Goal: Information Seeking & Learning: Learn about a topic

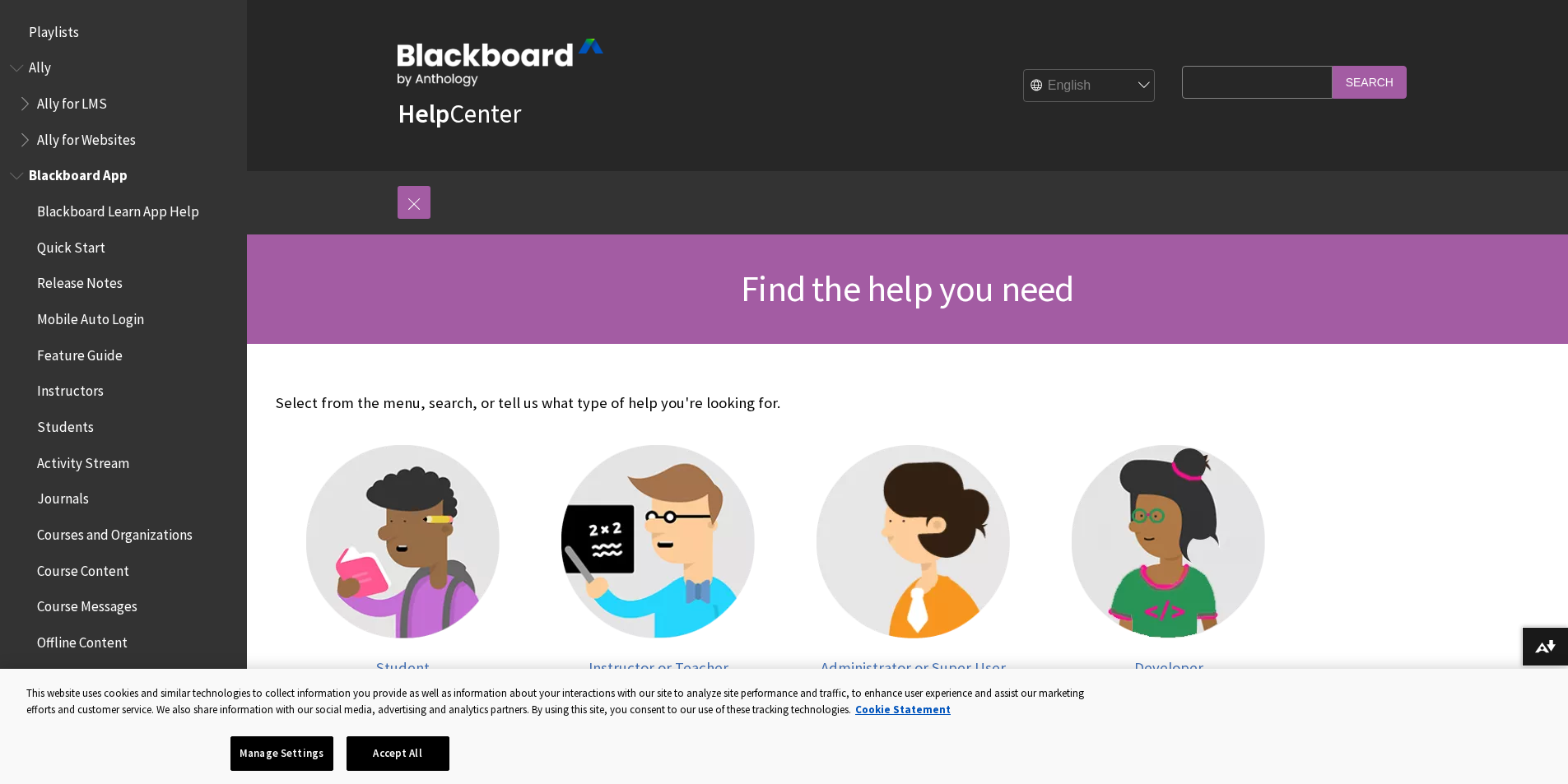
click at [72, 176] on span "Blackboard App" at bounding box center [78, 173] width 99 height 22
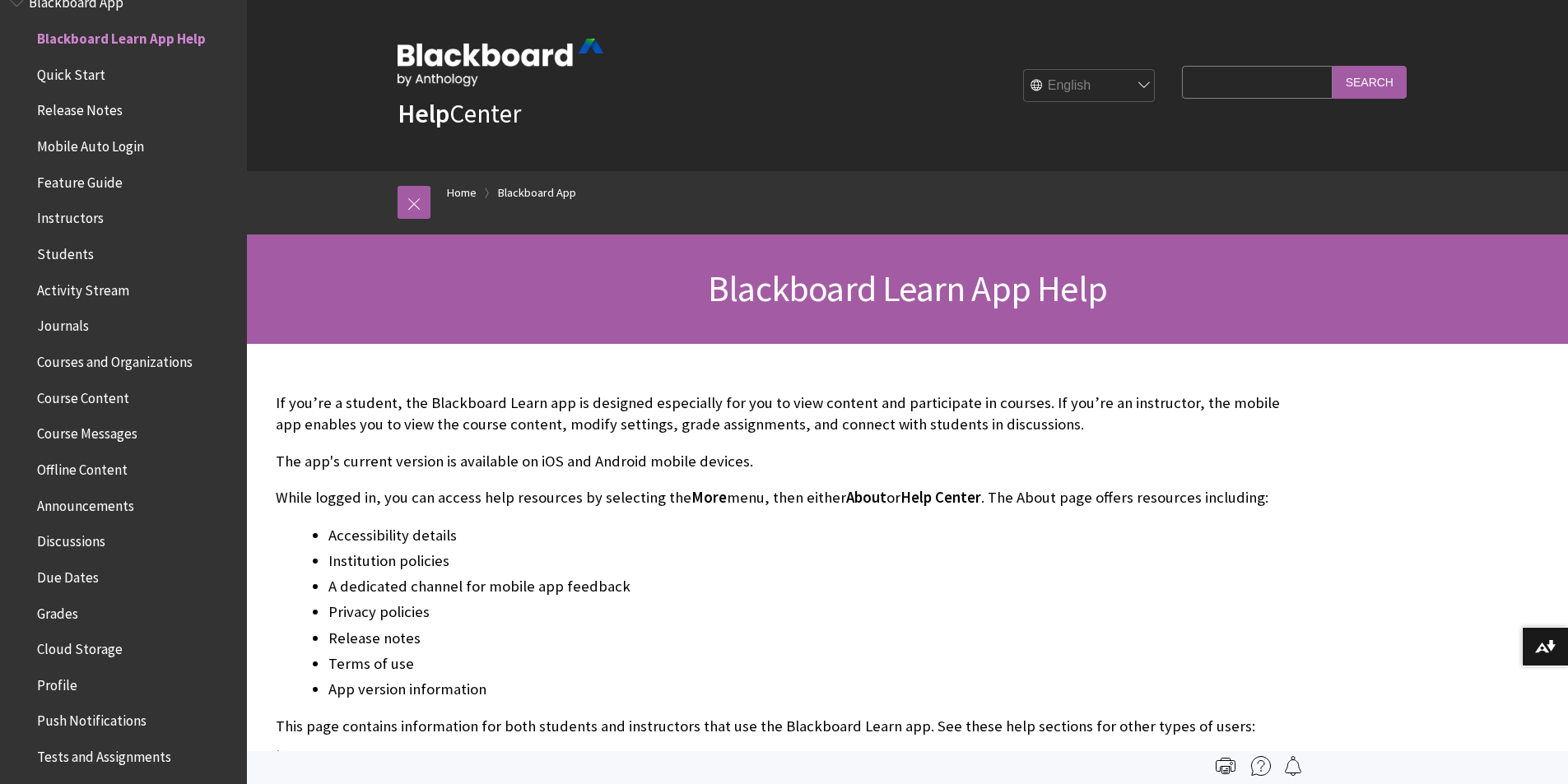
click at [64, 72] on span "Quick Start" at bounding box center [71, 72] width 68 height 22
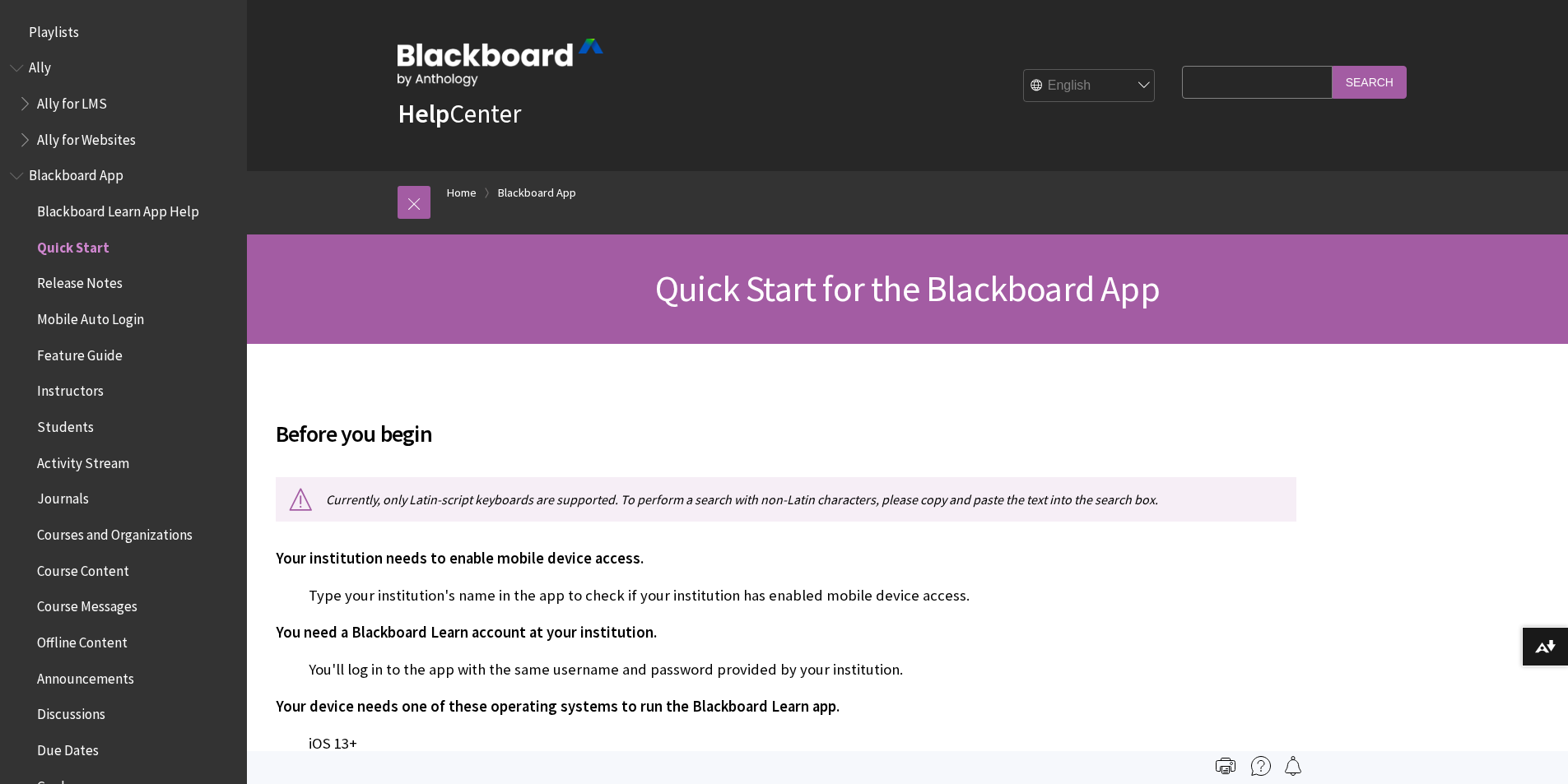
scroll to position [209, 0]
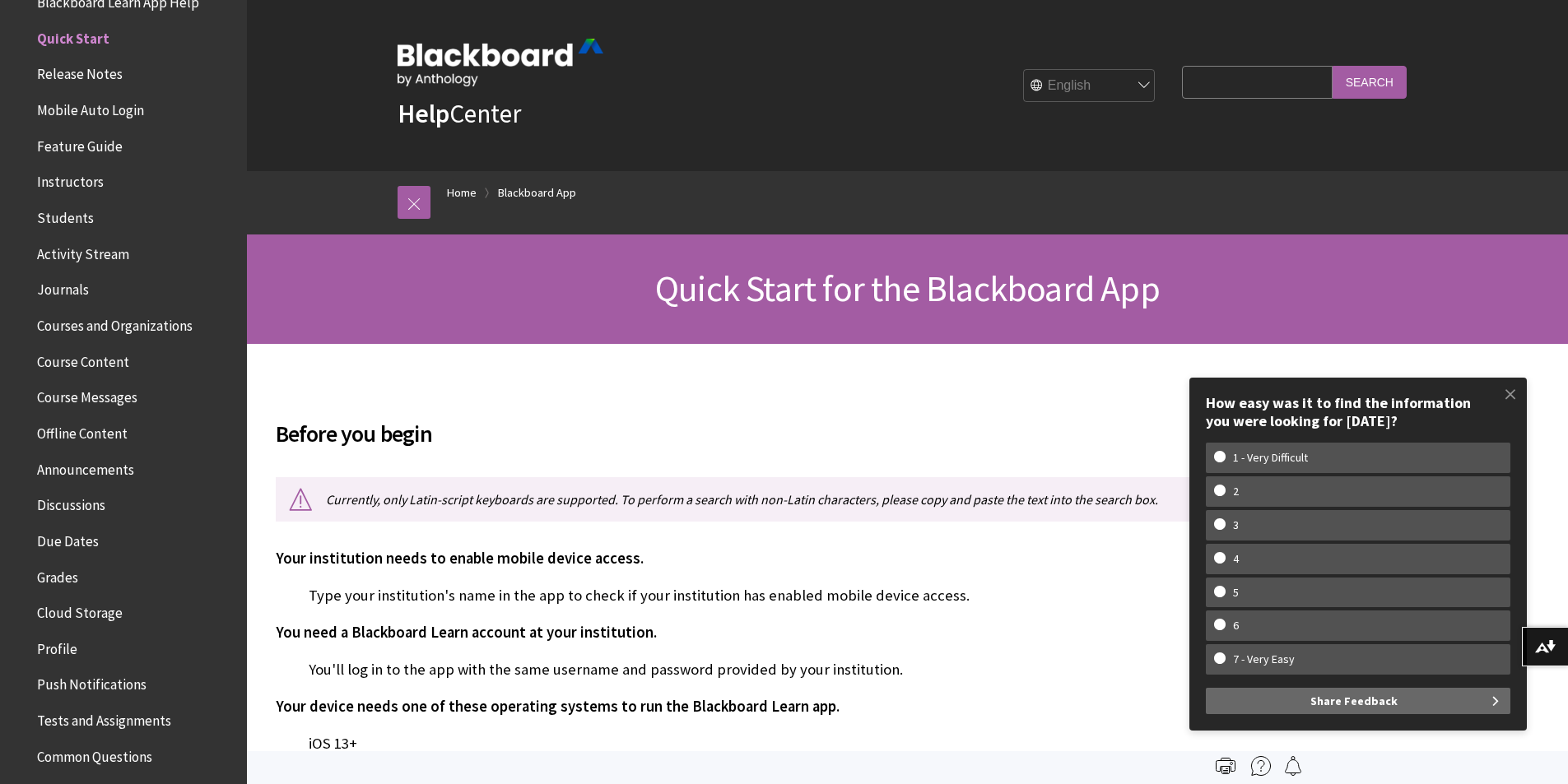
drag, startPoint x: 88, startPoint y: 67, endPoint x: 52, endPoint y: 109, distance: 55.3
drag, startPoint x: 52, startPoint y: 109, endPoint x: 110, endPoint y: 576, distance: 470.6
click at [110, 576] on span "Grades" at bounding box center [128, 578] width 219 height 28
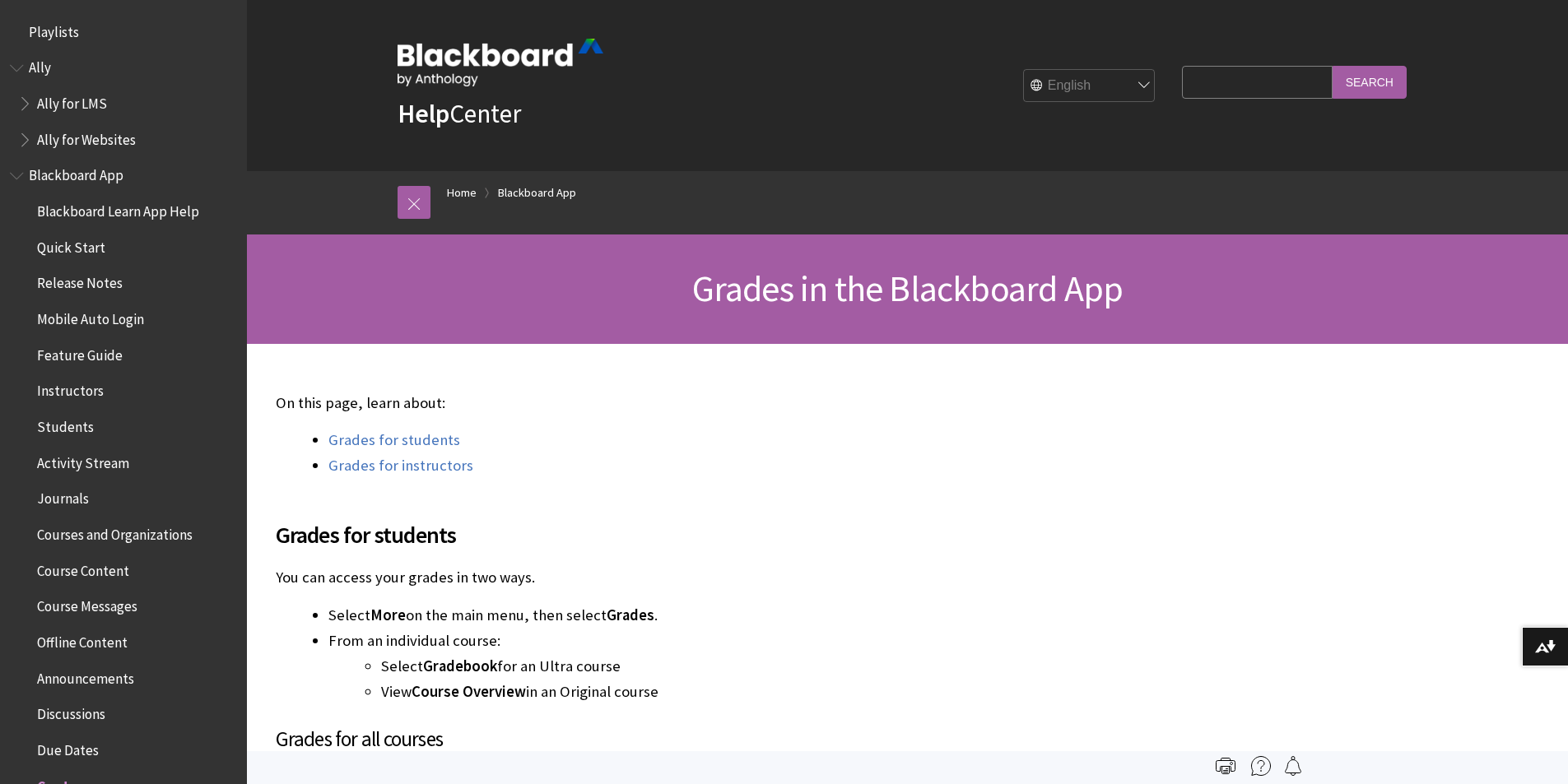
scroll to position [748, 0]
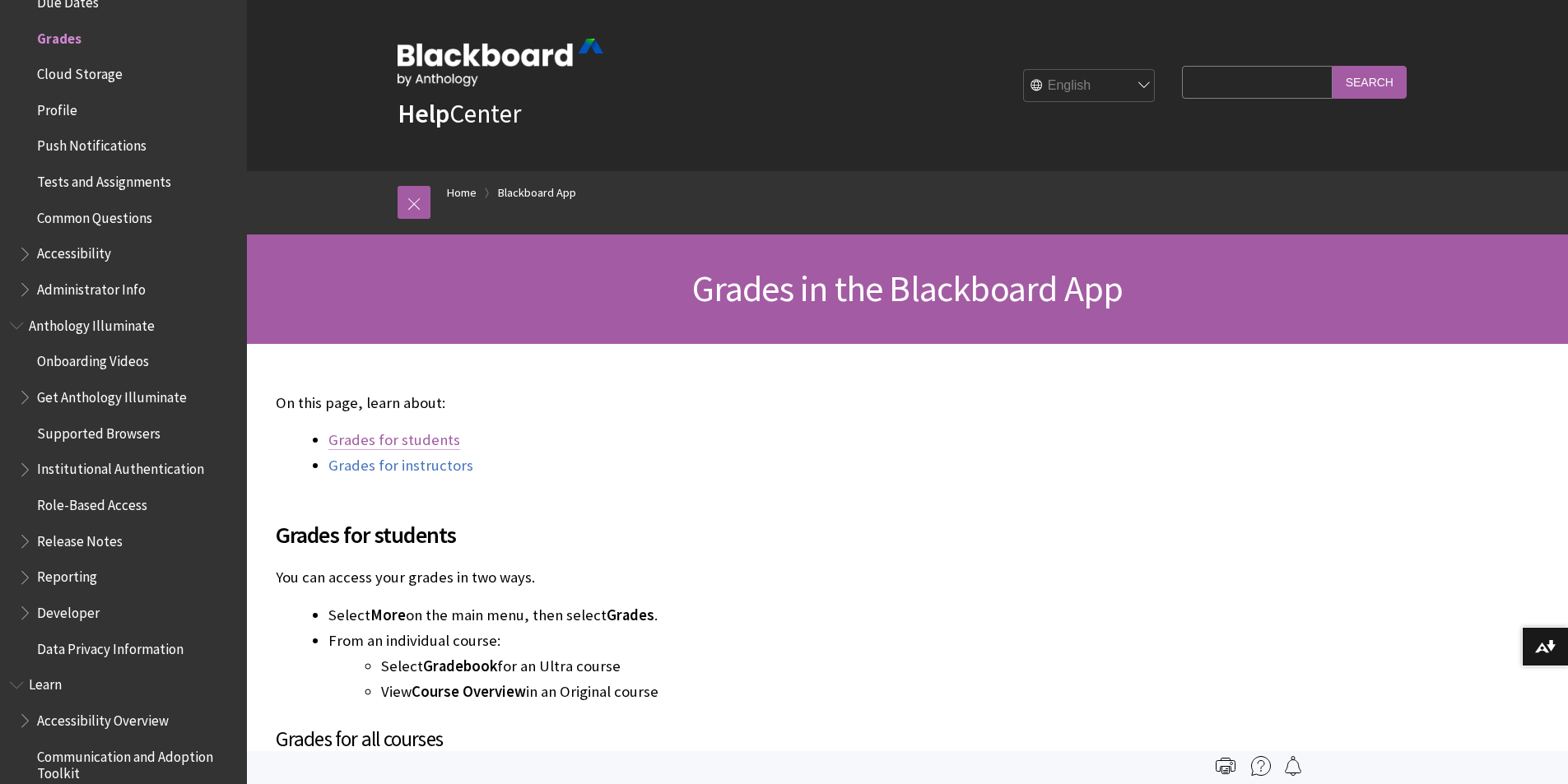
click at [362, 438] on link "Grades for students" at bounding box center [394, 440] width 131 height 19
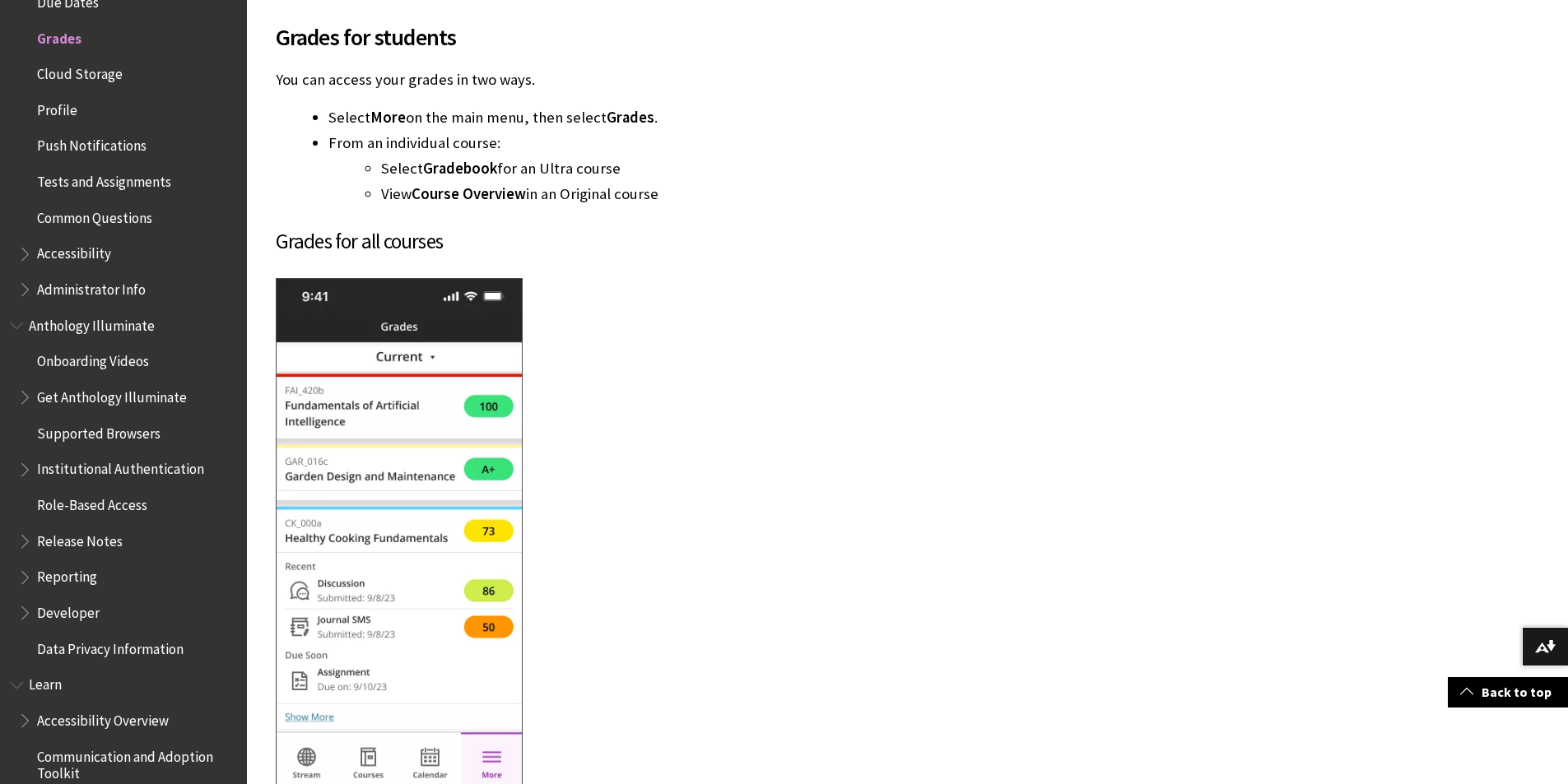
click at [68, 256] on span "Accessibility" at bounding box center [74, 251] width 74 height 22
click at [68, 256] on span "Accessibility" at bounding box center [77, 251] width 80 height 22
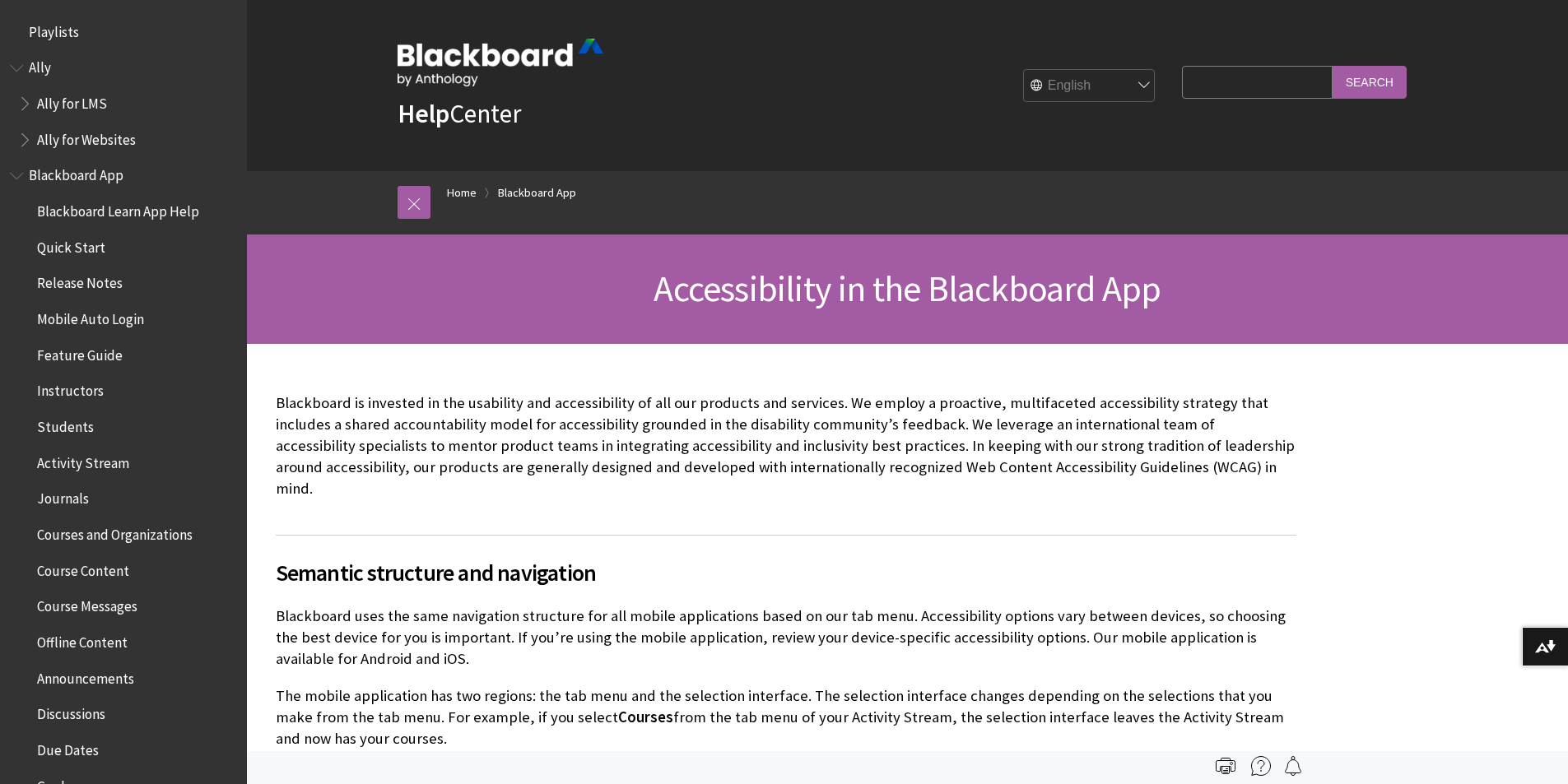
scroll to position [963, 0]
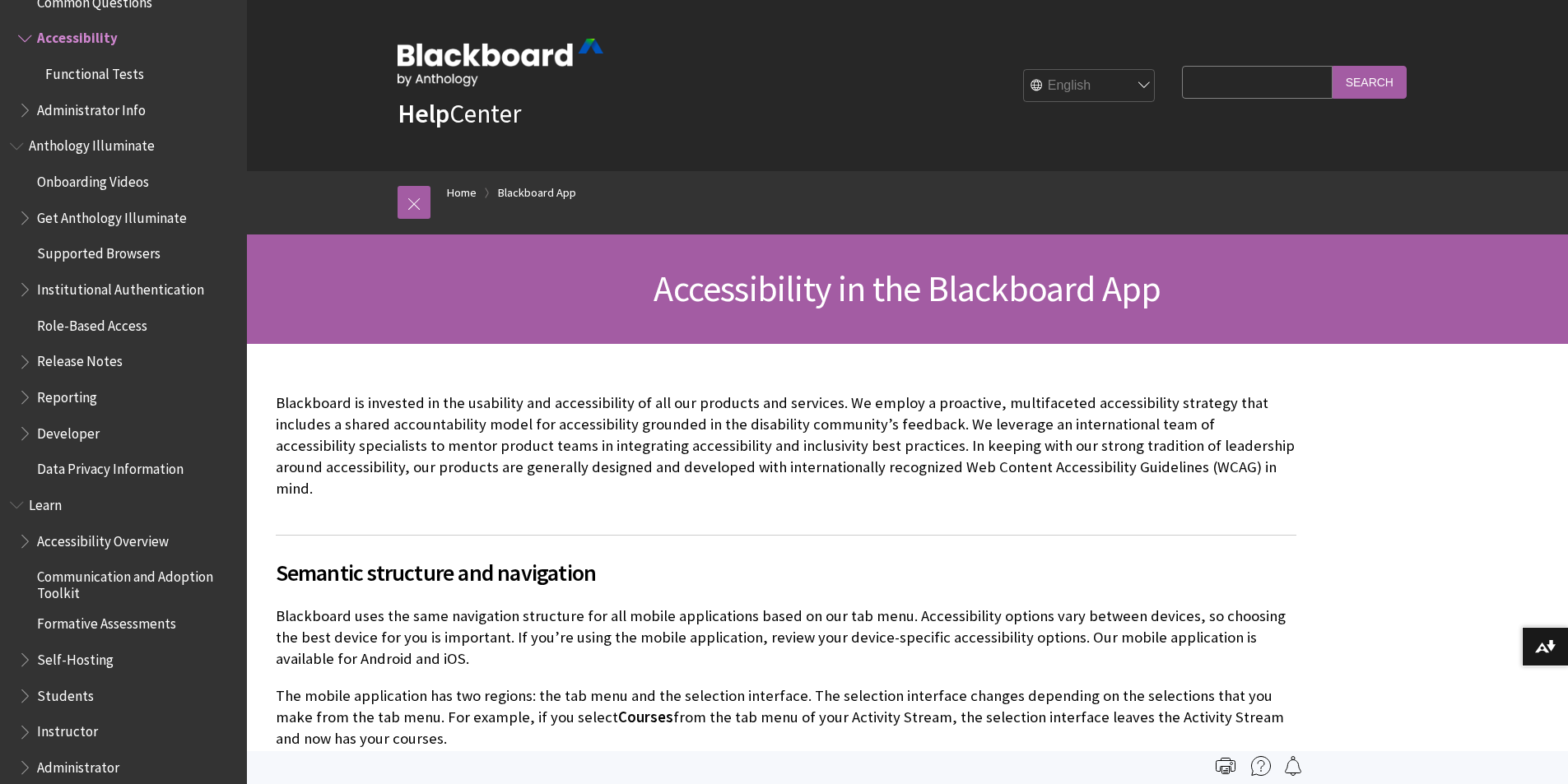
drag, startPoint x: 1576, startPoint y: 151, endPoint x: 65, endPoint y: 700, distance: 1607.6
click at [65, 700] on span "Students" at bounding box center [65, 693] width 56 height 22
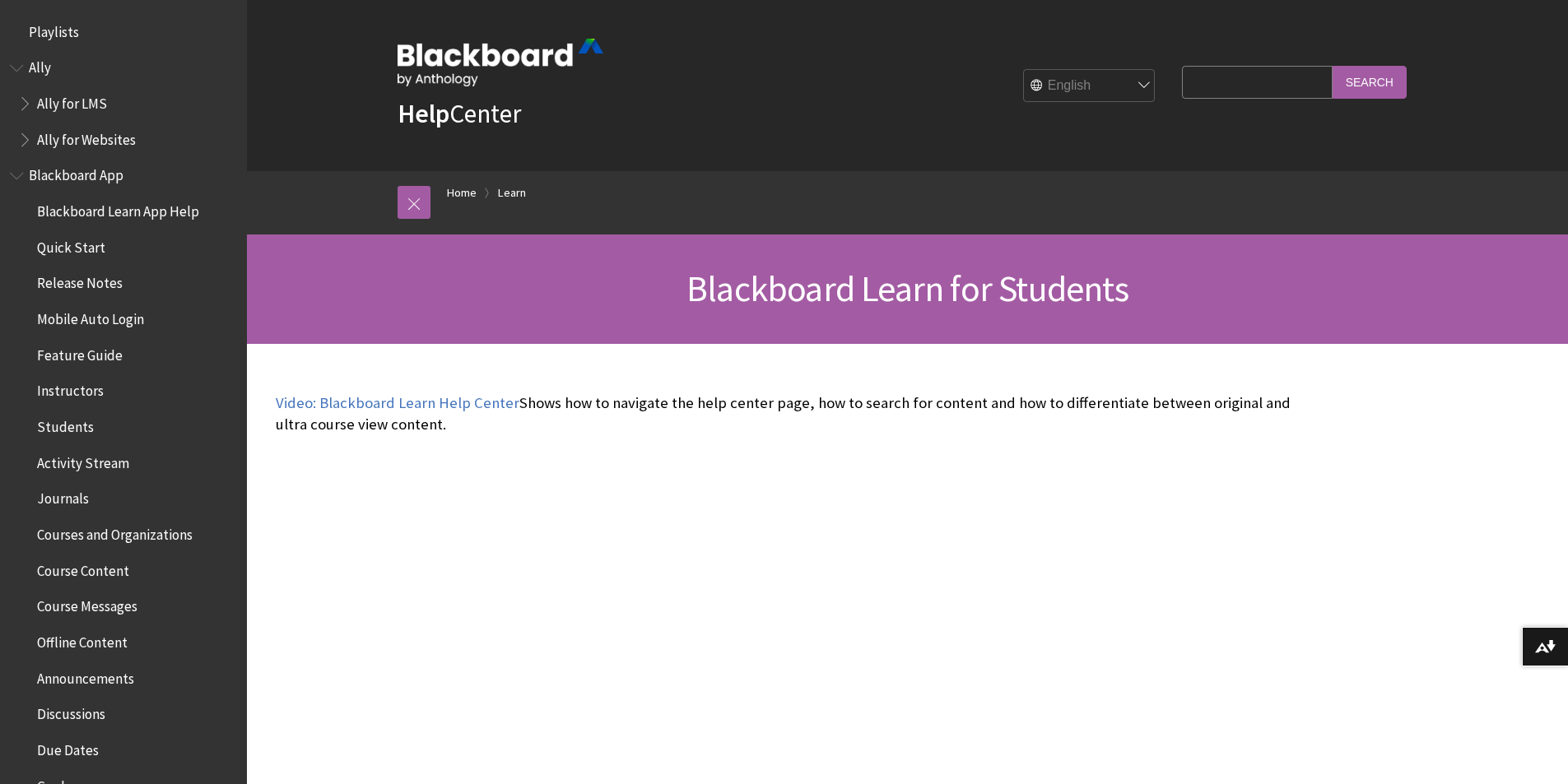
scroll to position [1586, 0]
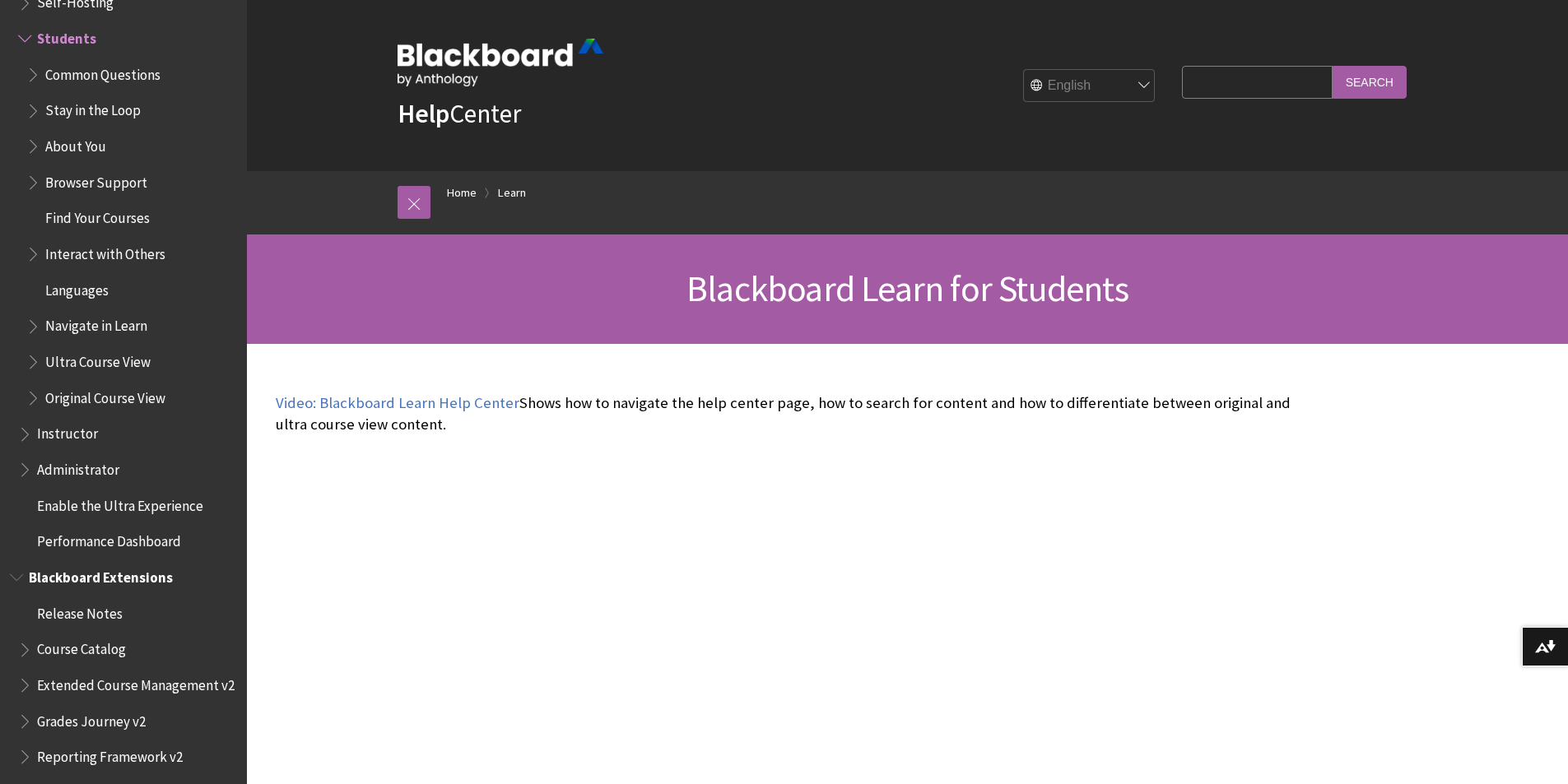
drag, startPoint x: 1579, startPoint y: 48, endPoint x: 93, endPoint y: 611, distance: 1589.1
click at [93, 611] on span "Release Notes" at bounding box center [80, 611] width 86 height 22
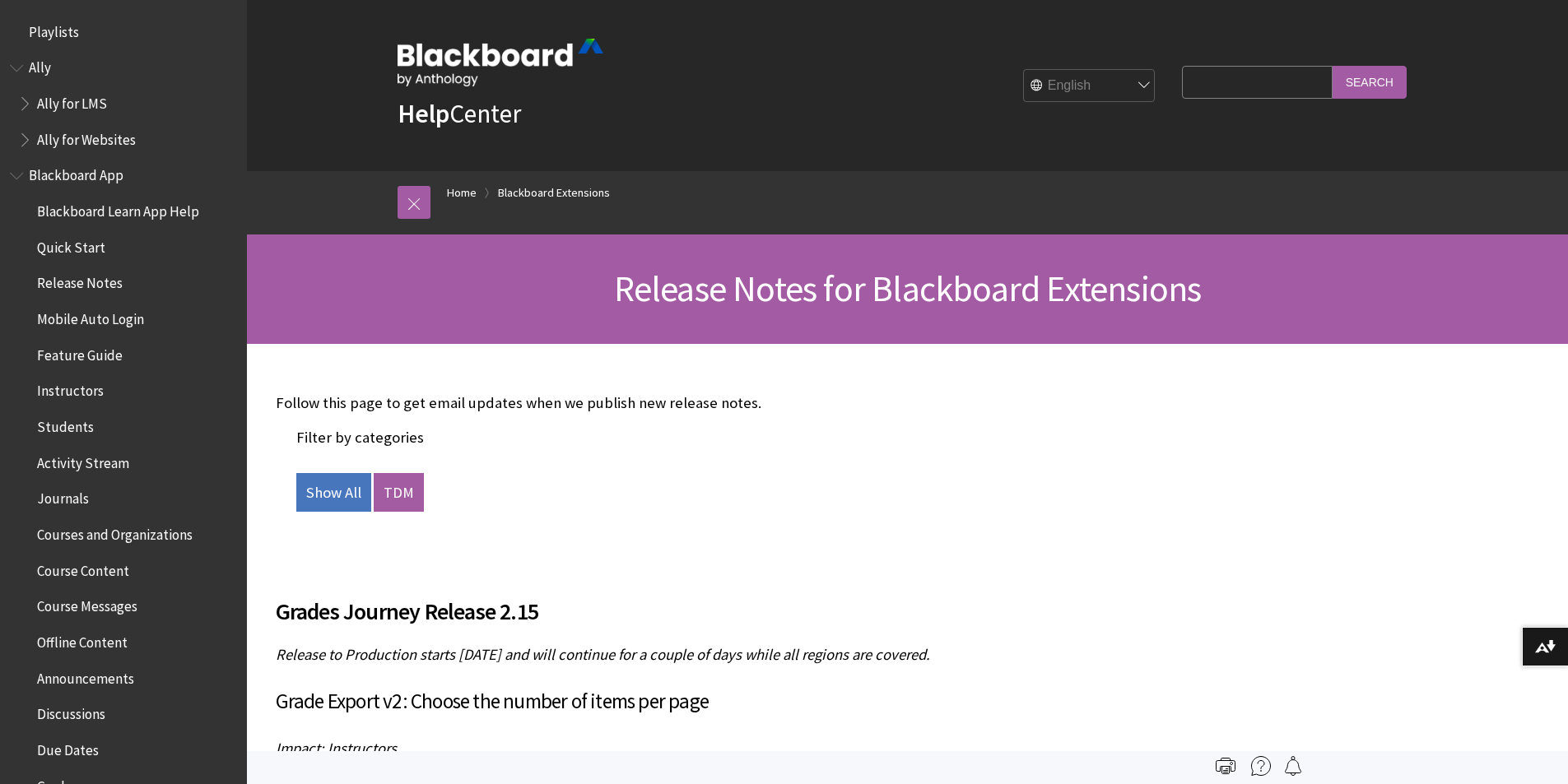
scroll to position [1504, 0]
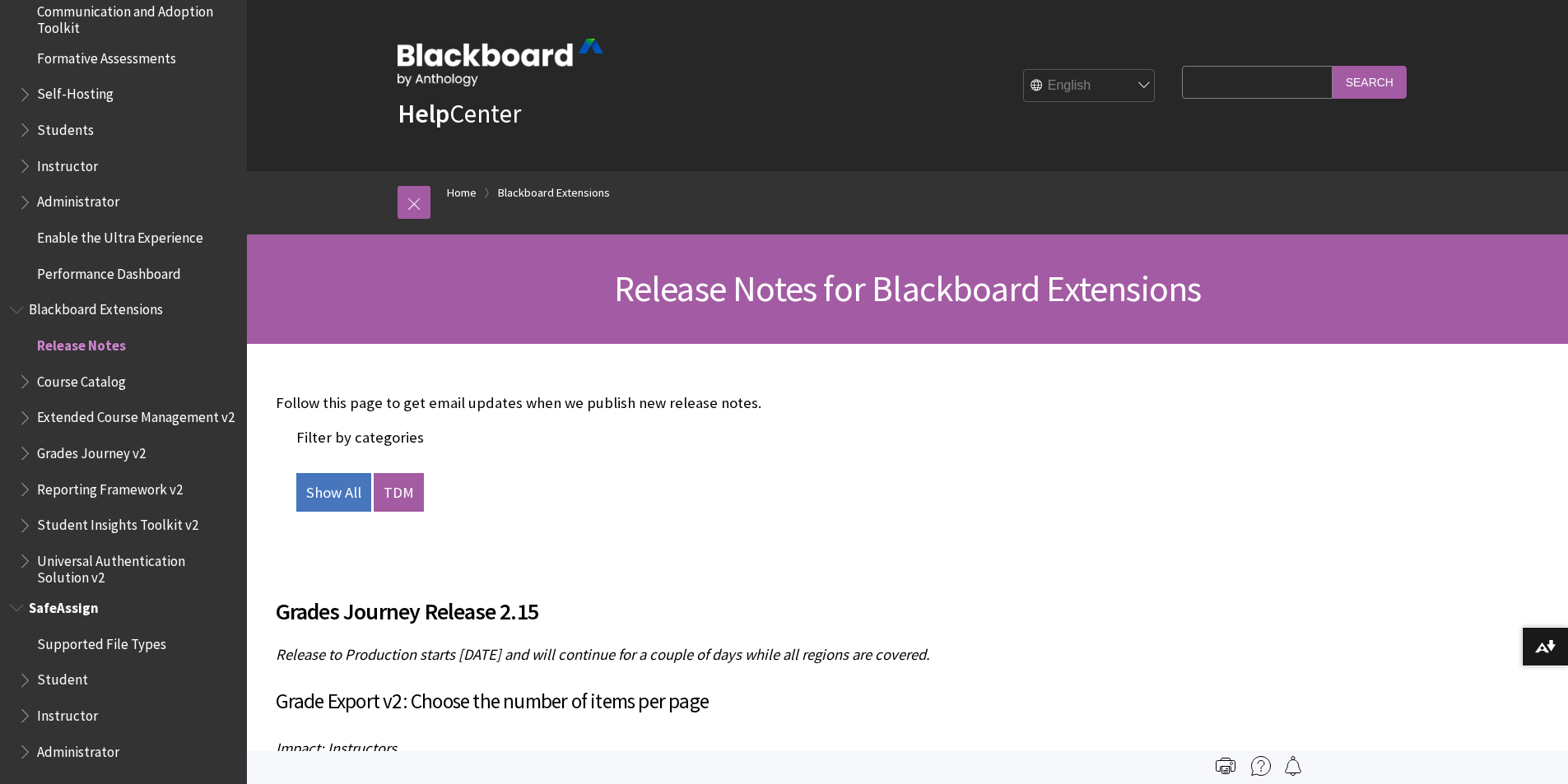
click at [73, 711] on span "Instructor" at bounding box center [67, 713] width 61 height 22
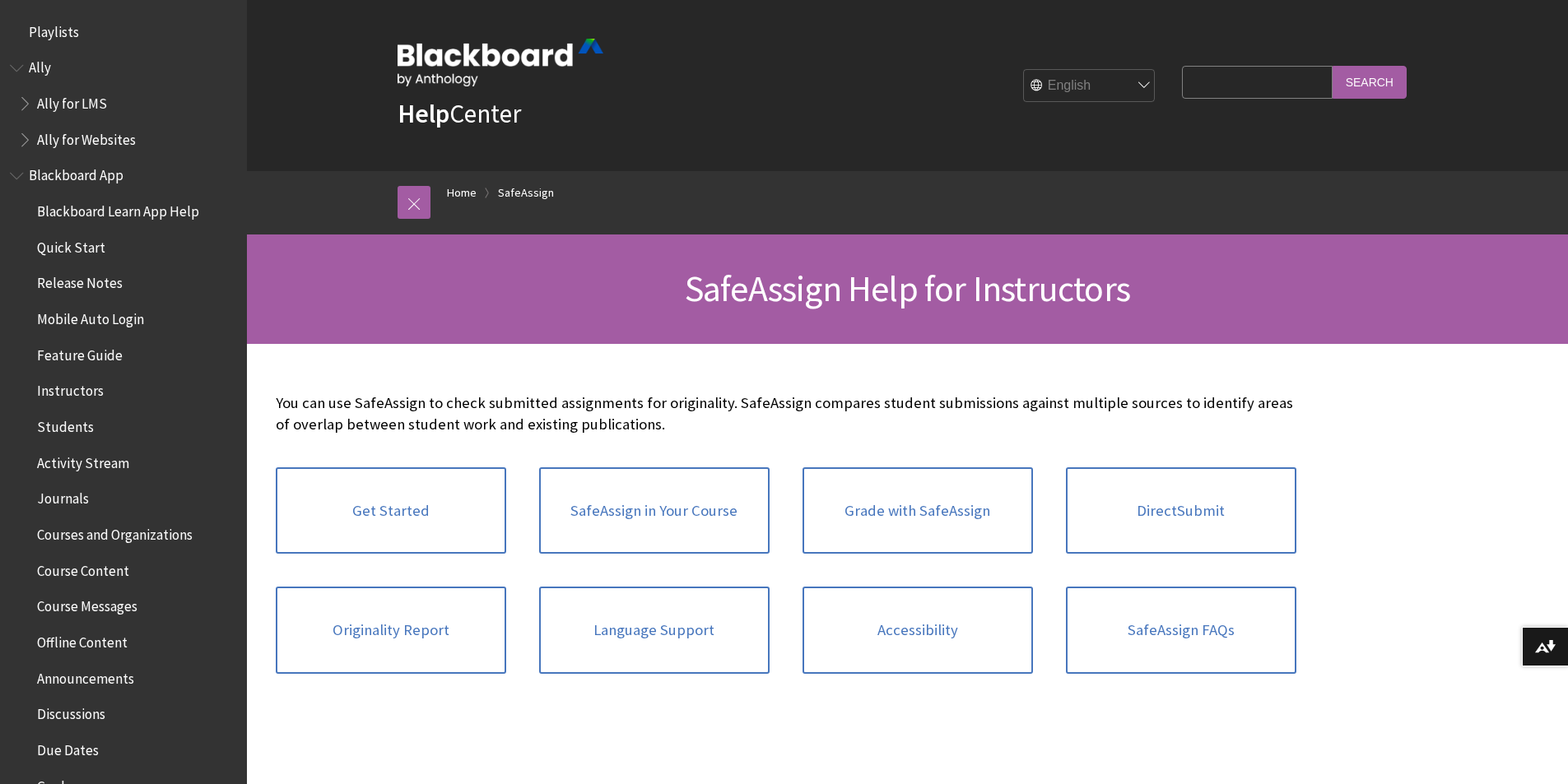
scroll to position [1792, 0]
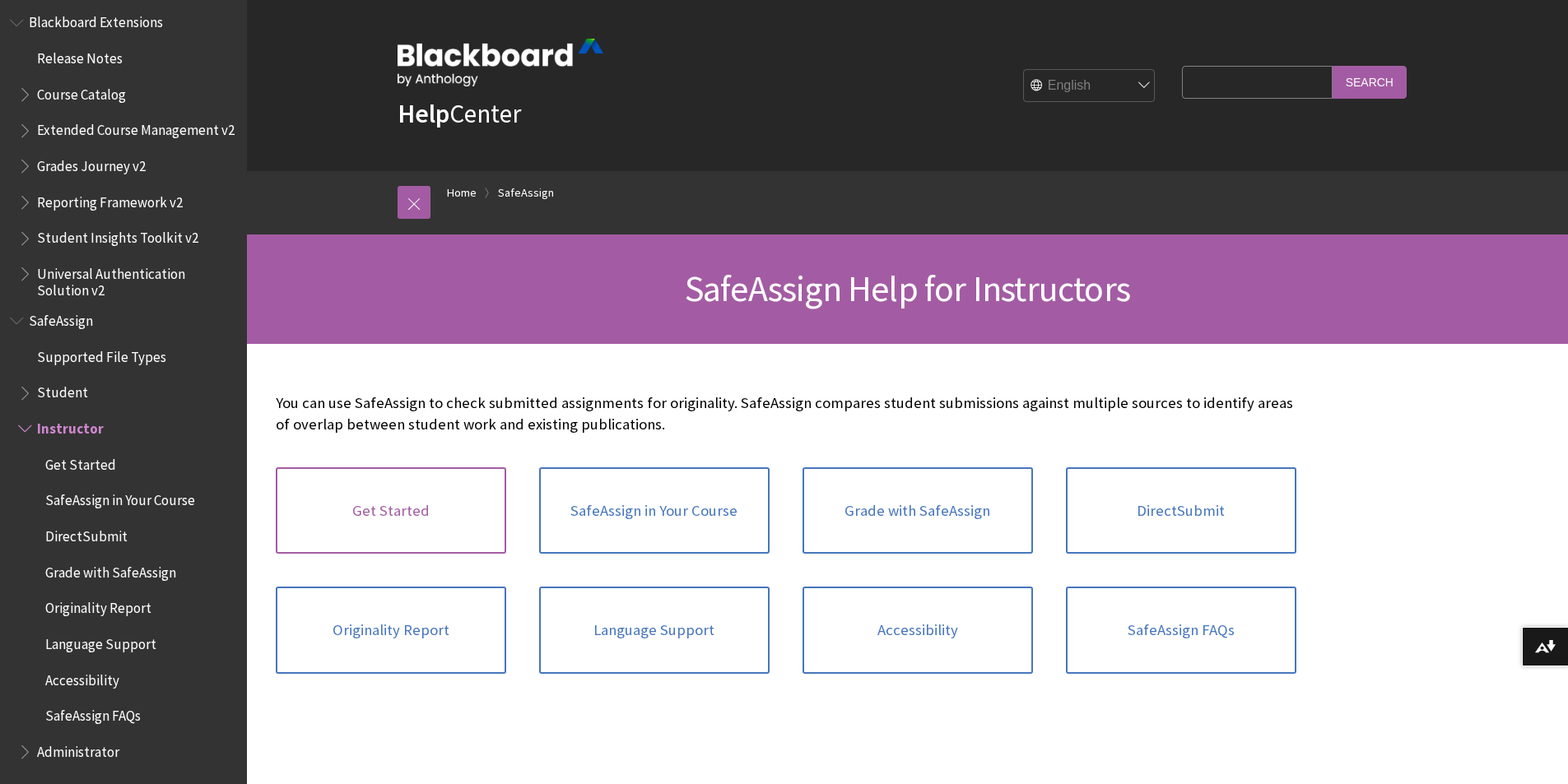
click at [404, 514] on link "Get Started" at bounding box center [390, 511] width 230 height 87
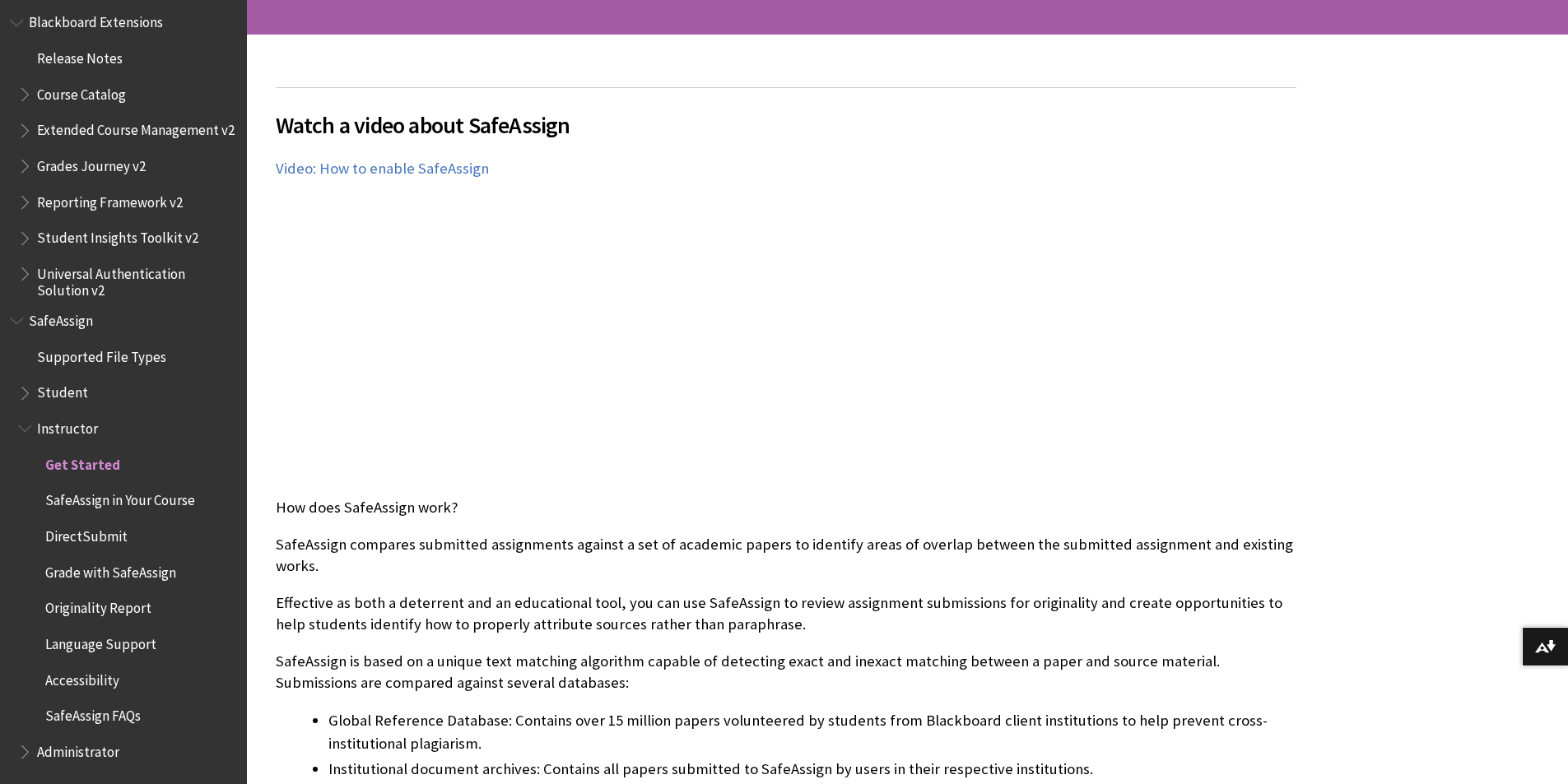
scroll to position [345, 0]
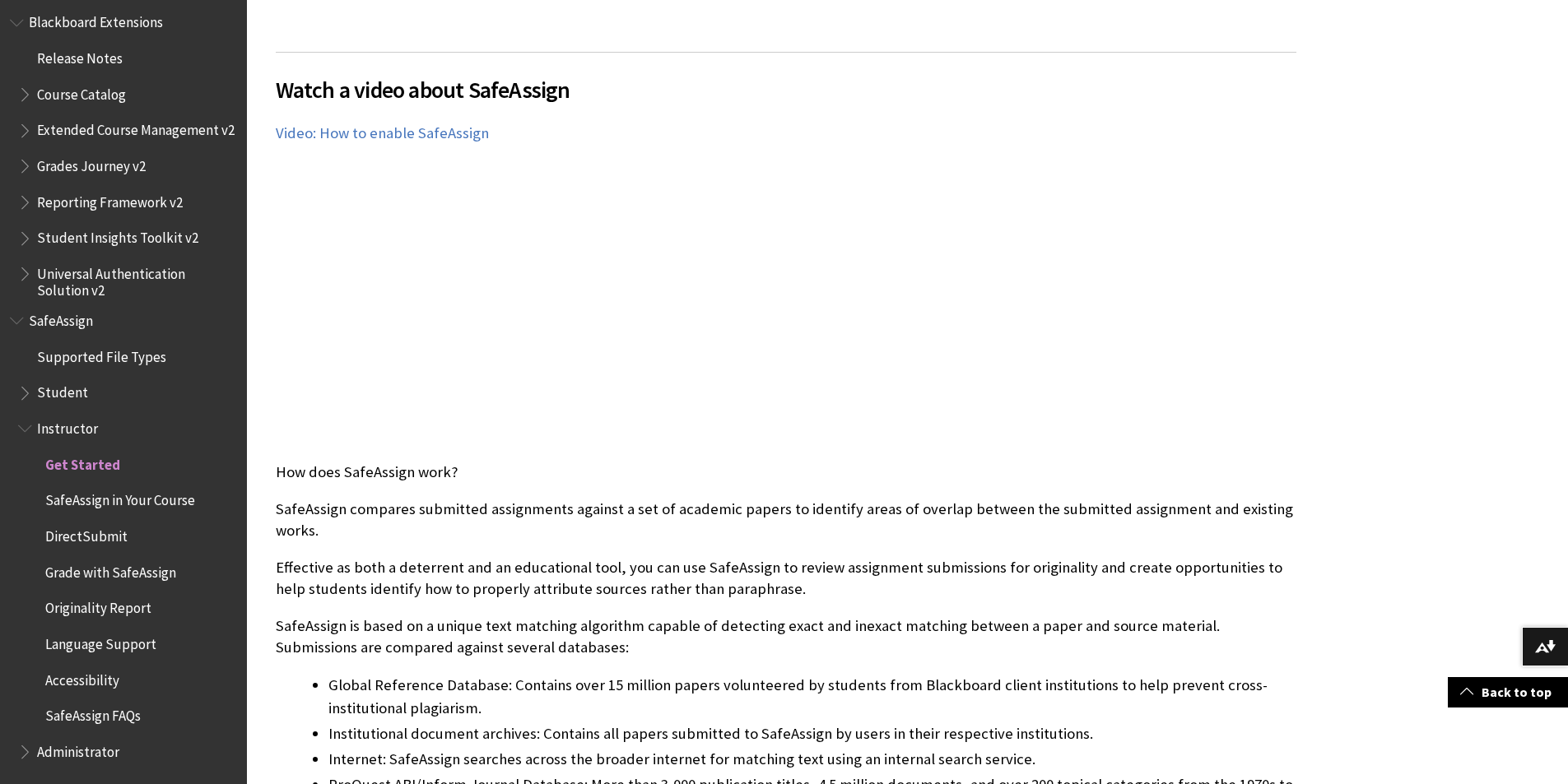
click at [96, 501] on span "SafeAssign in Your Course" at bounding box center [120, 498] width 150 height 22
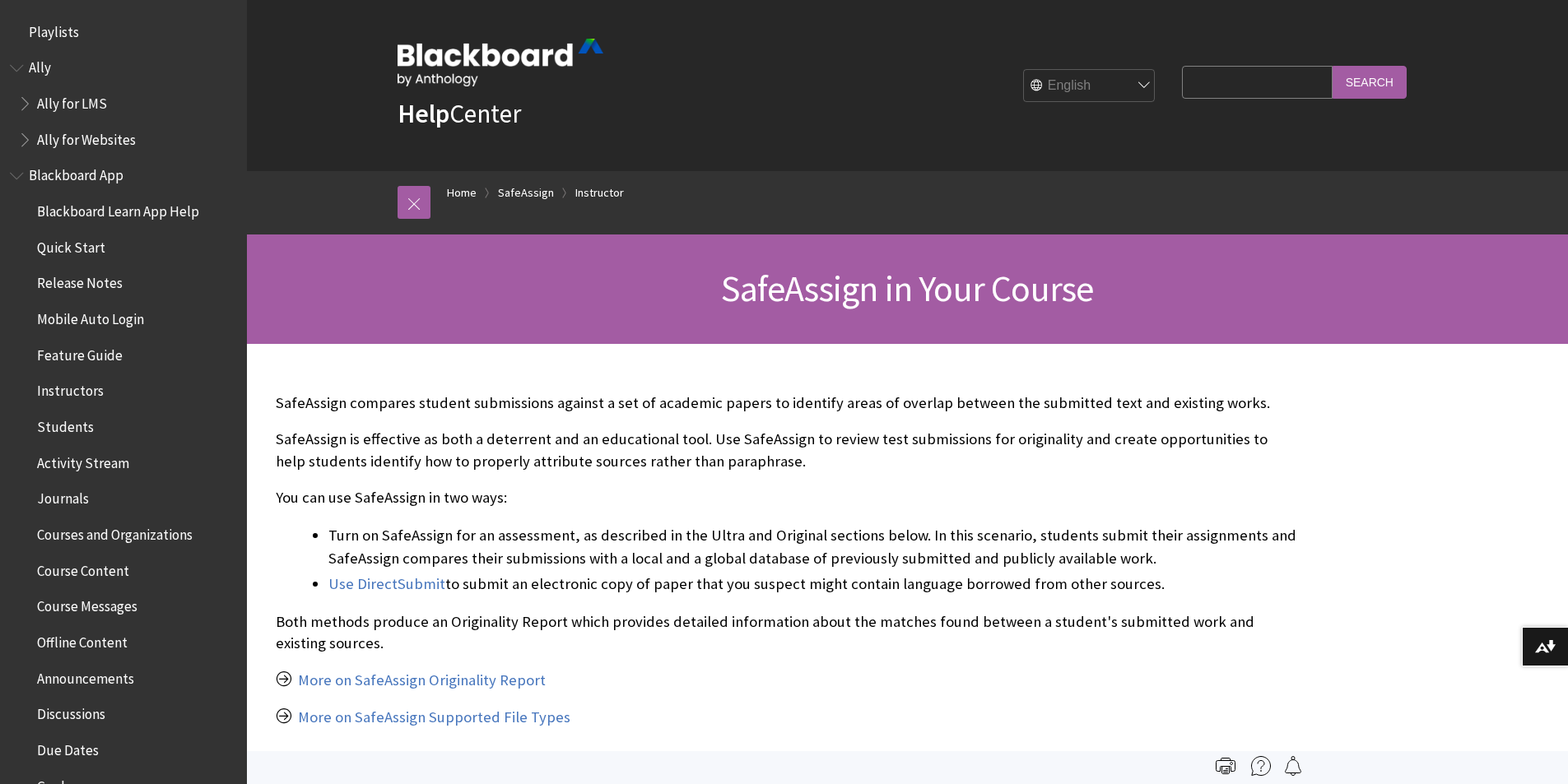
scroll to position [1792, 0]
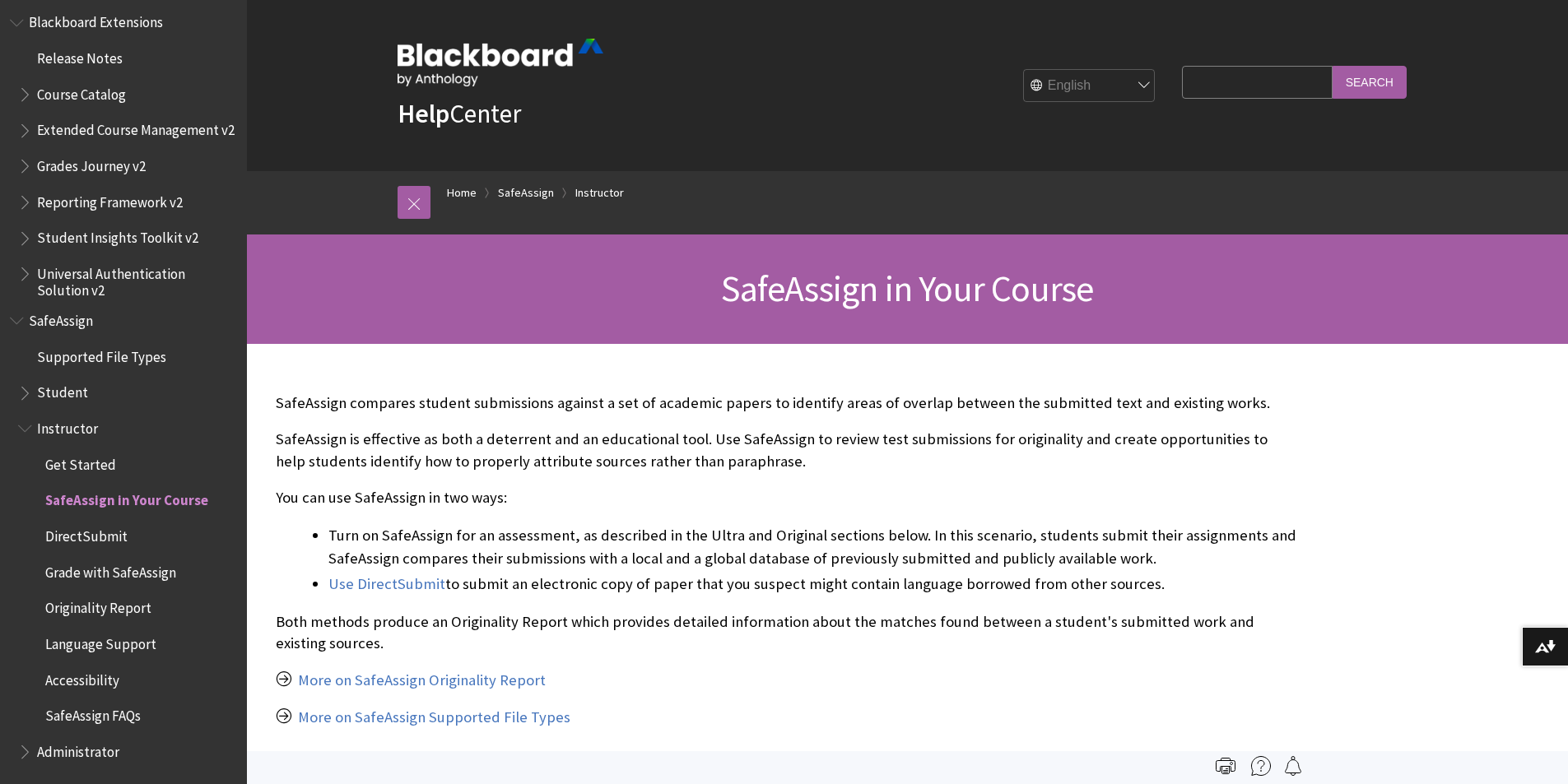
click at [101, 533] on span "DirectSubmit" at bounding box center [86, 533] width 82 height 22
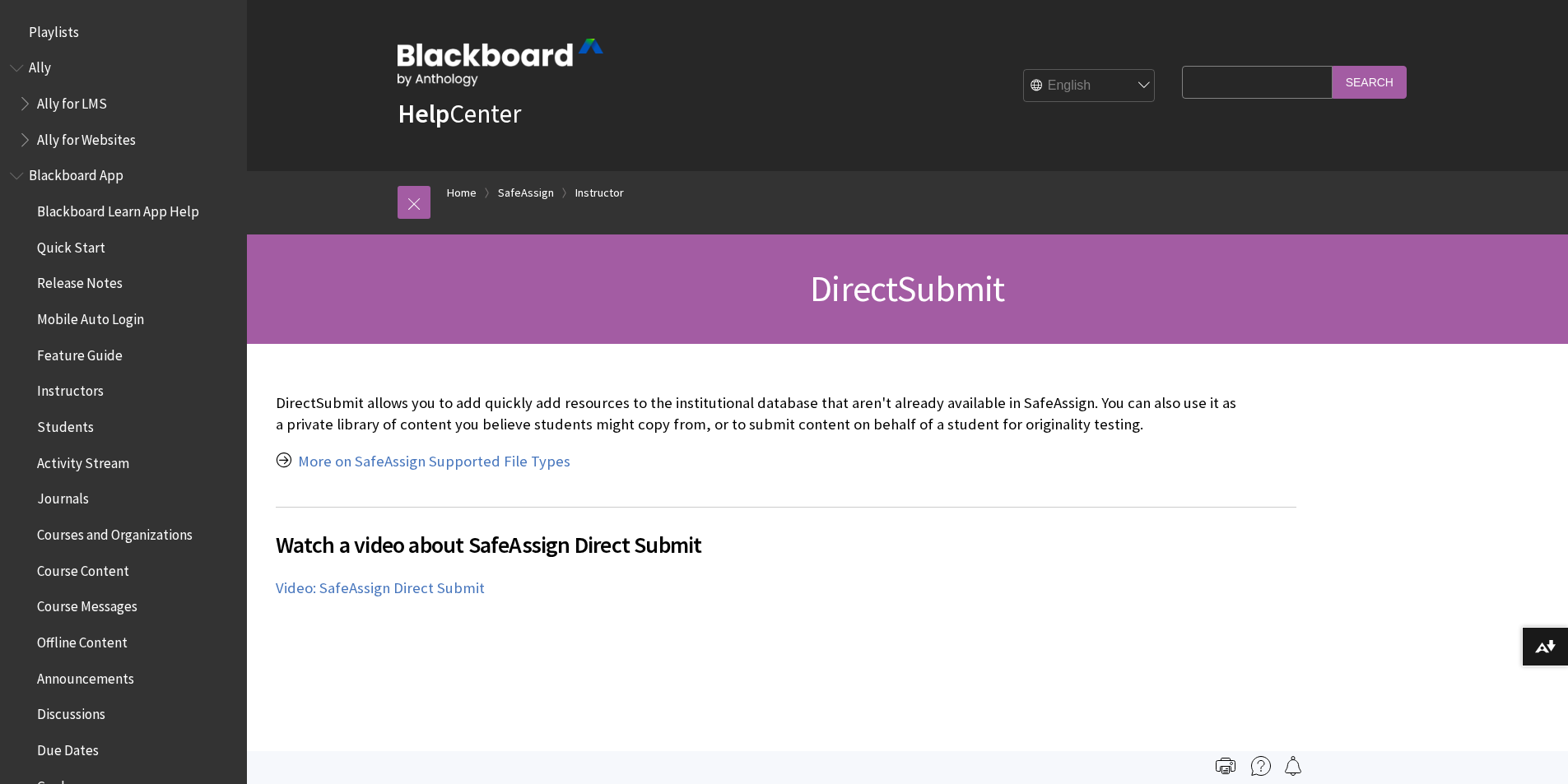
scroll to position [1792, 0]
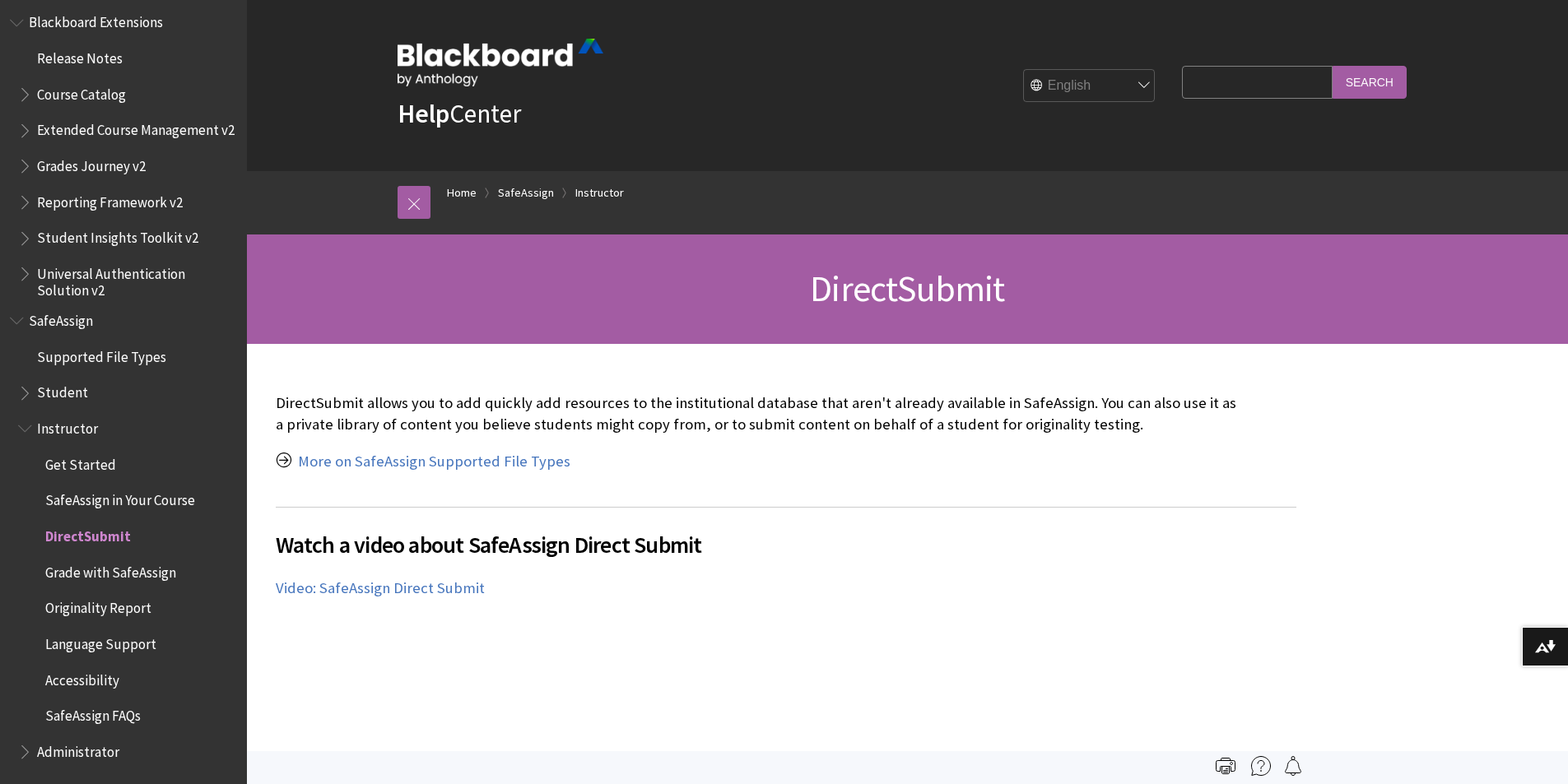
click at [72, 568] on span "Grade with SafeAssign" at bounding box center [111, 570] width 131 height 22
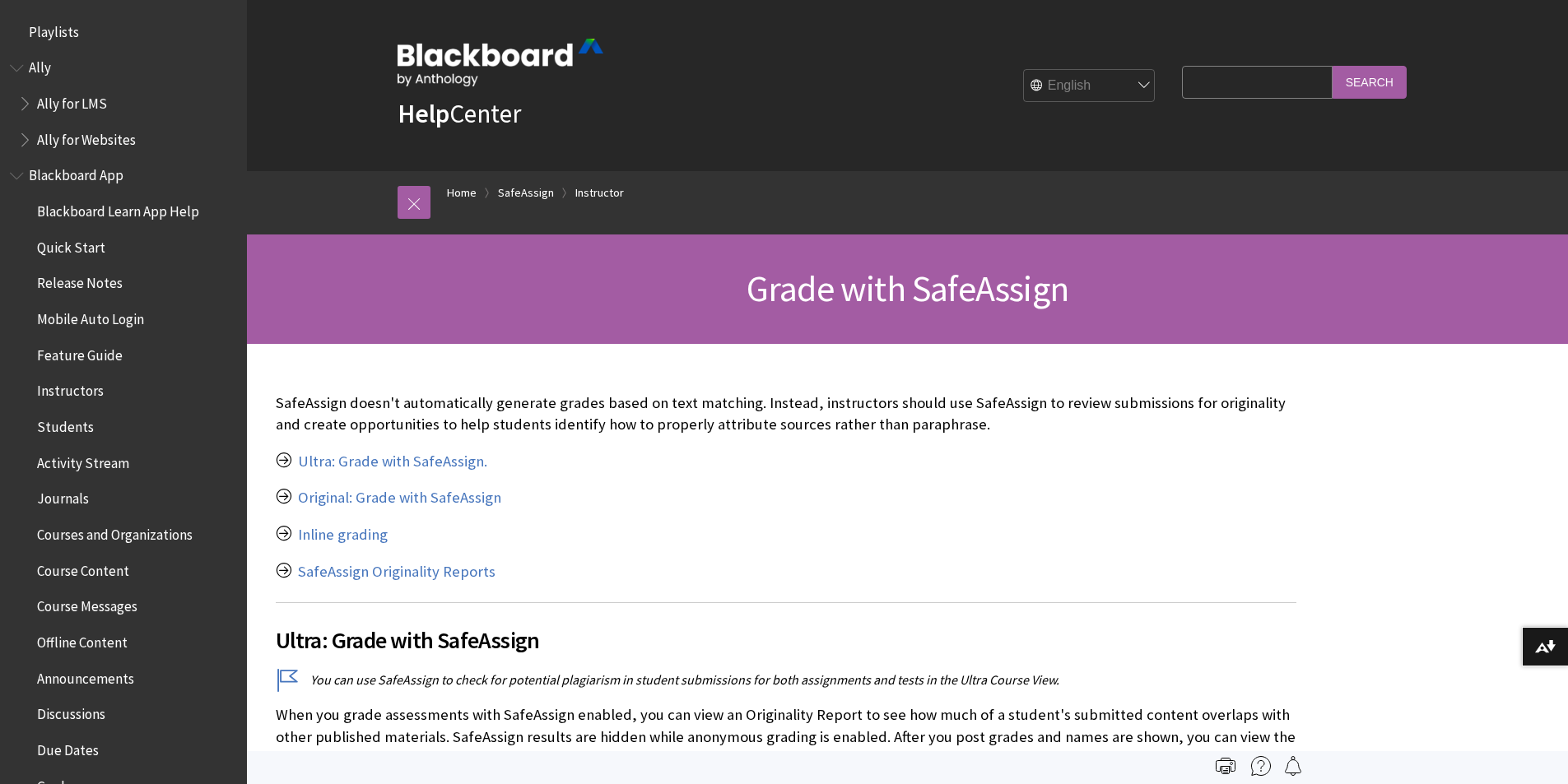
scroll to position [1792, 0]
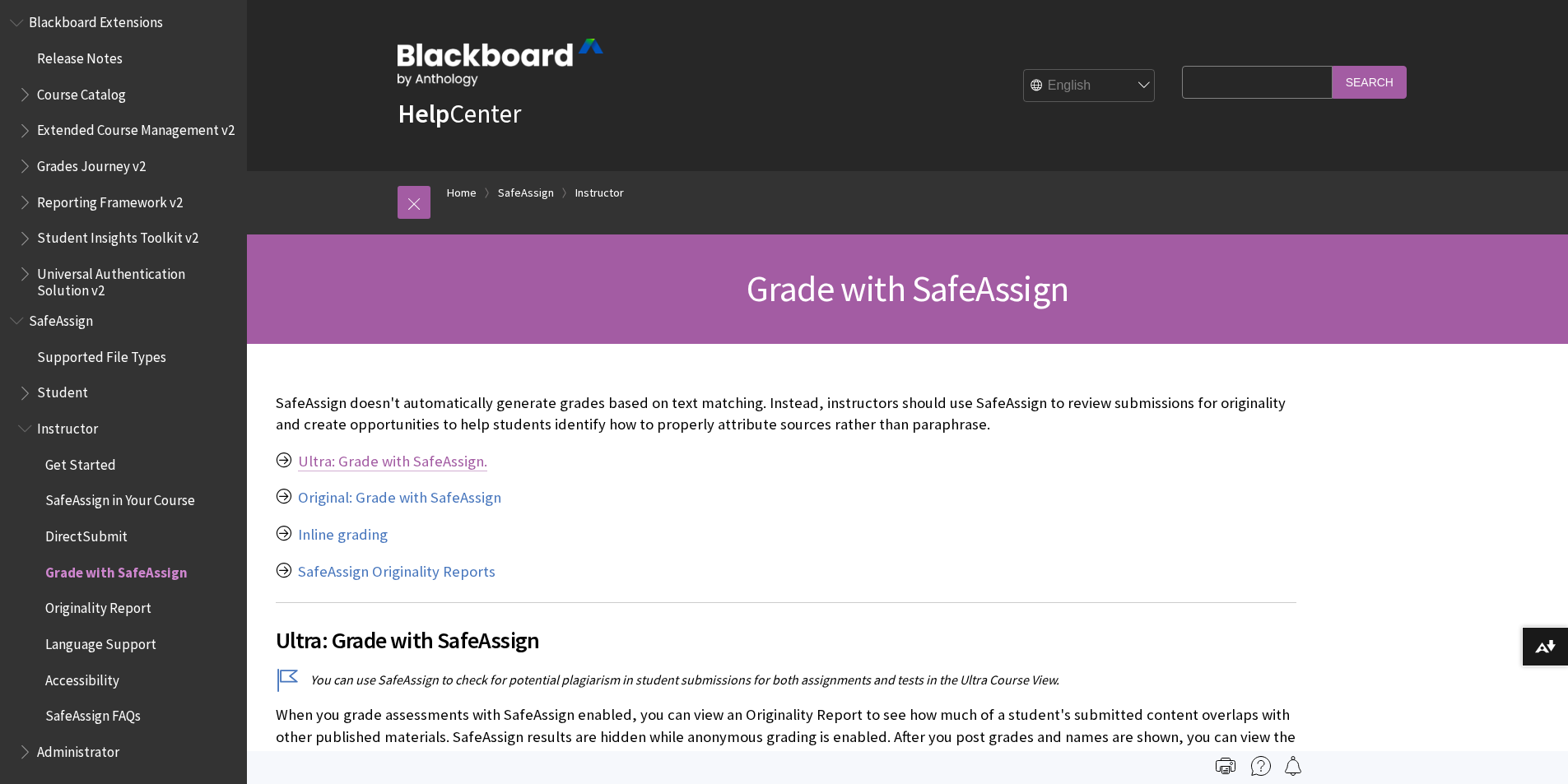
click at [376, 462] on link "Ultra: Grade with SafeAssign." at bounding box center [392, 461] width 190 height 19
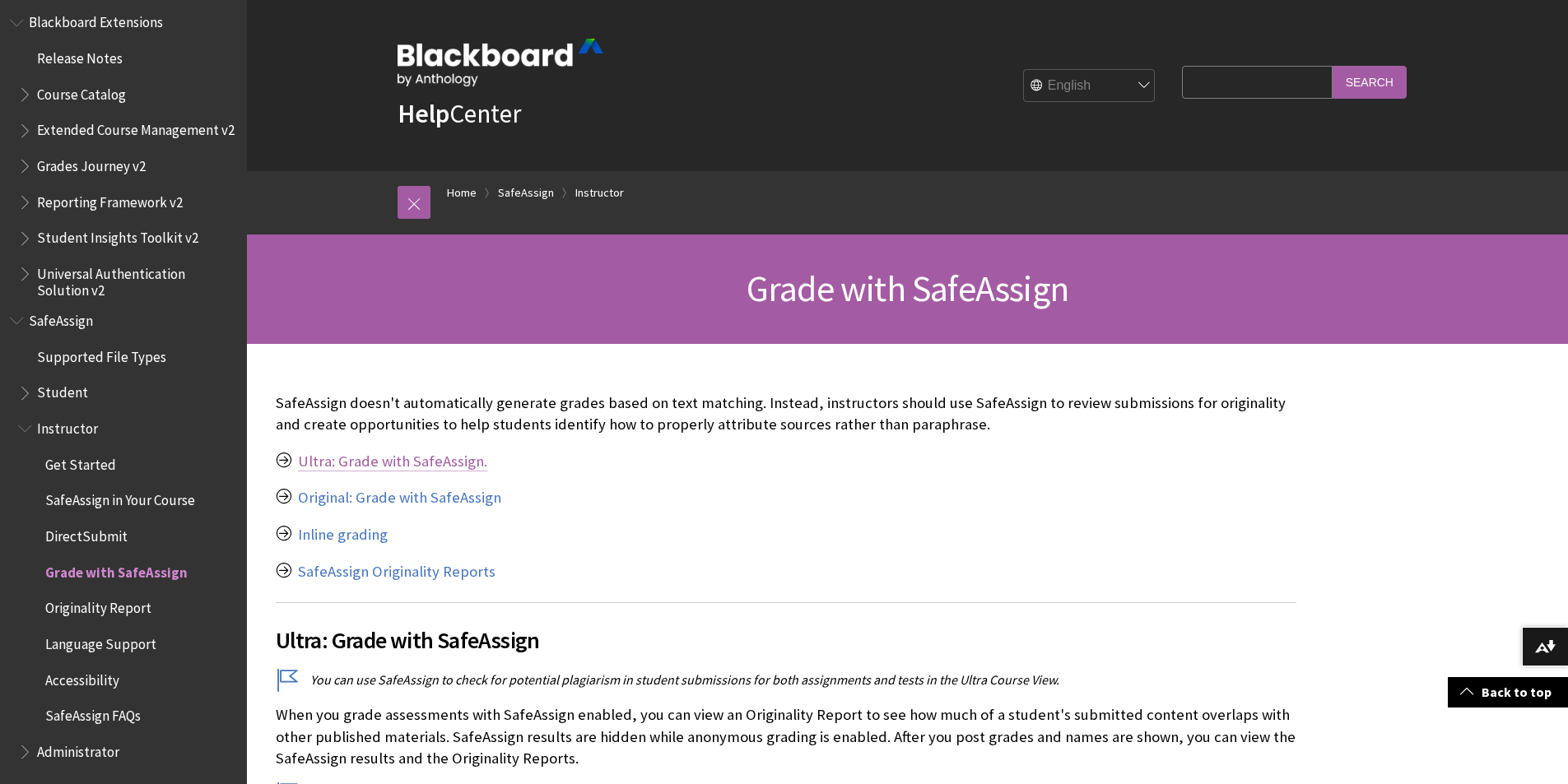
scroll to position [626, 0]
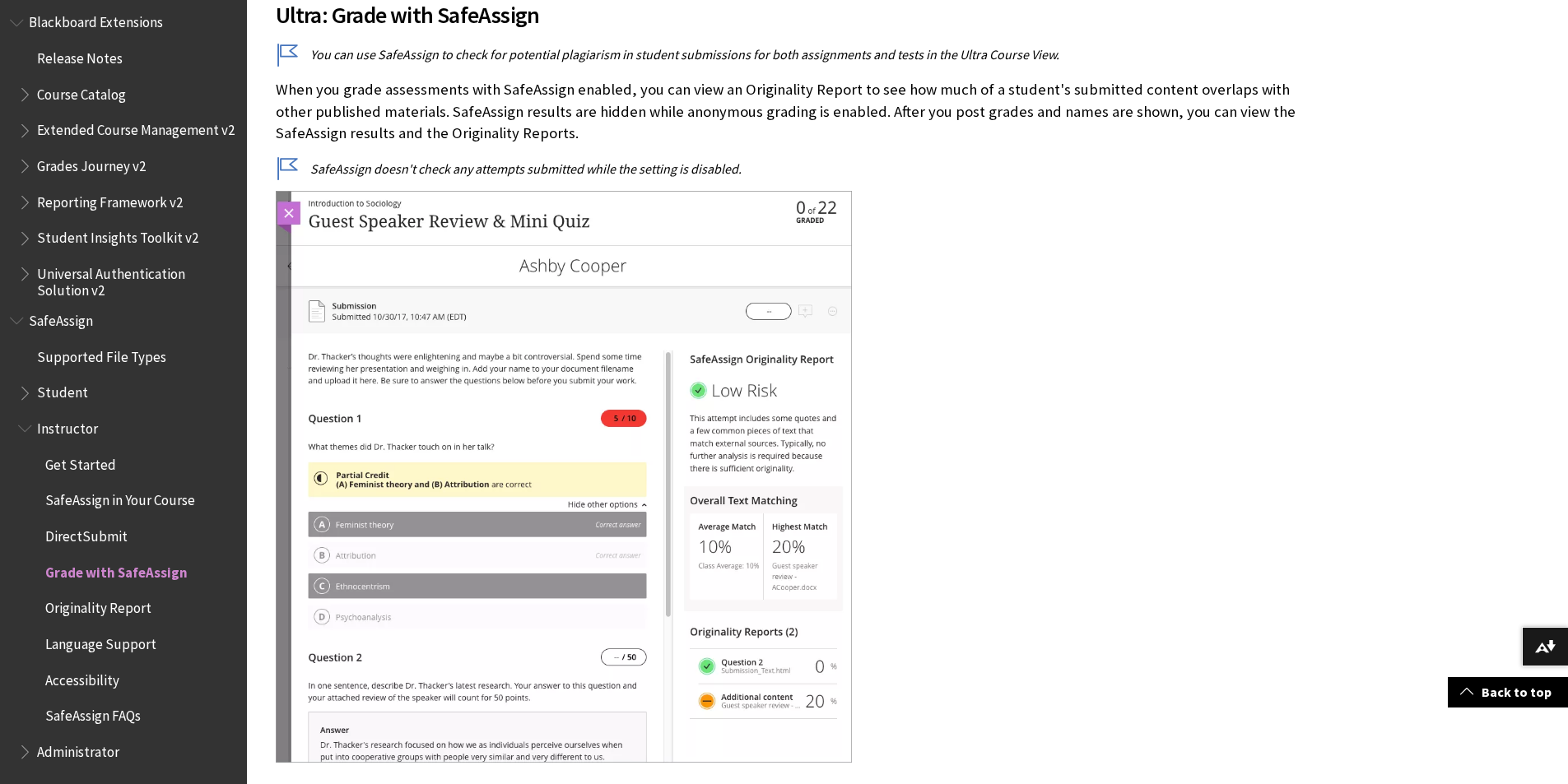
click at [85, 602] on span "Originality Report" at bounding box center [98, 606] width 106 height 22
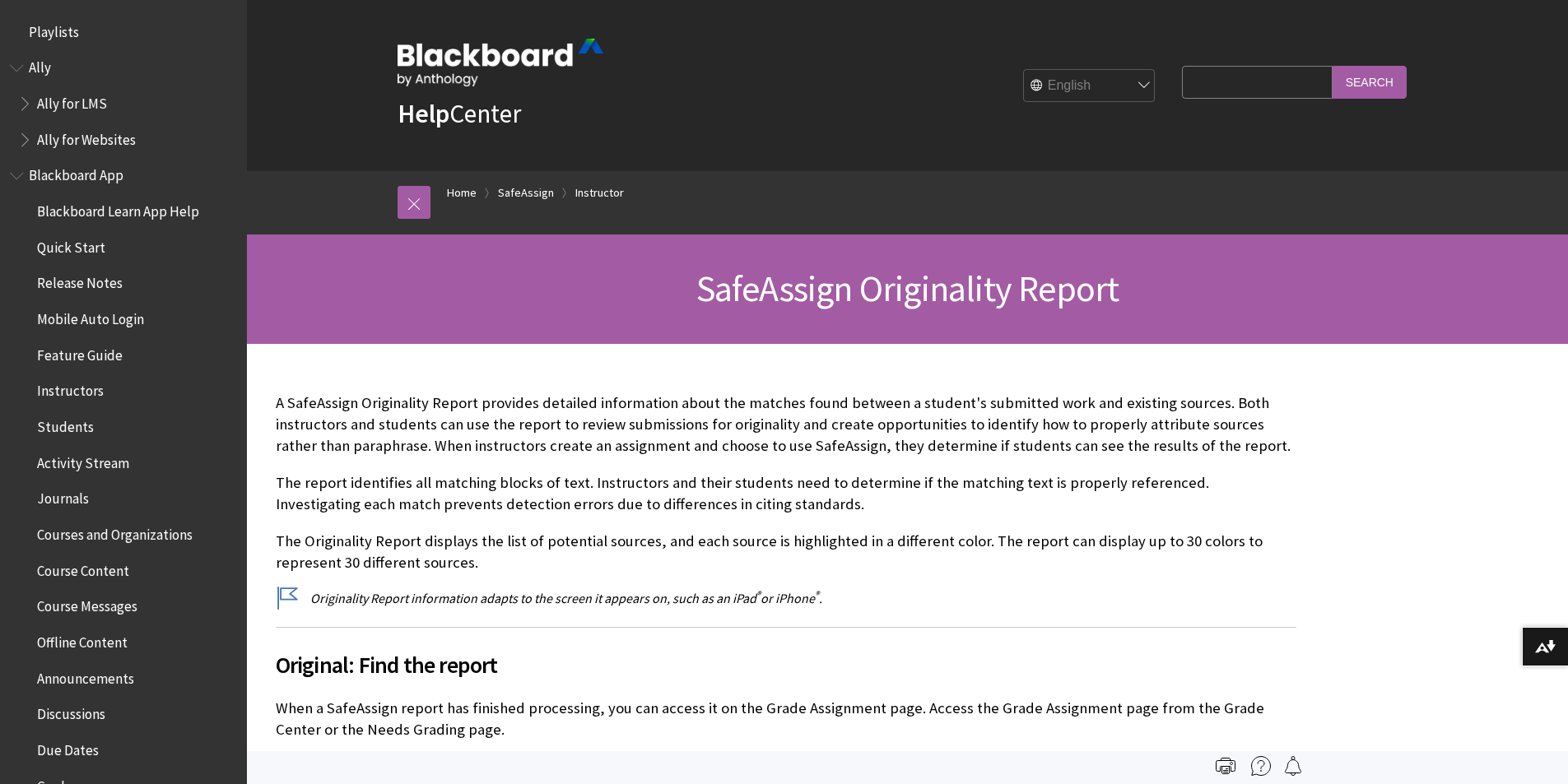
scroll to position [1792, 0]
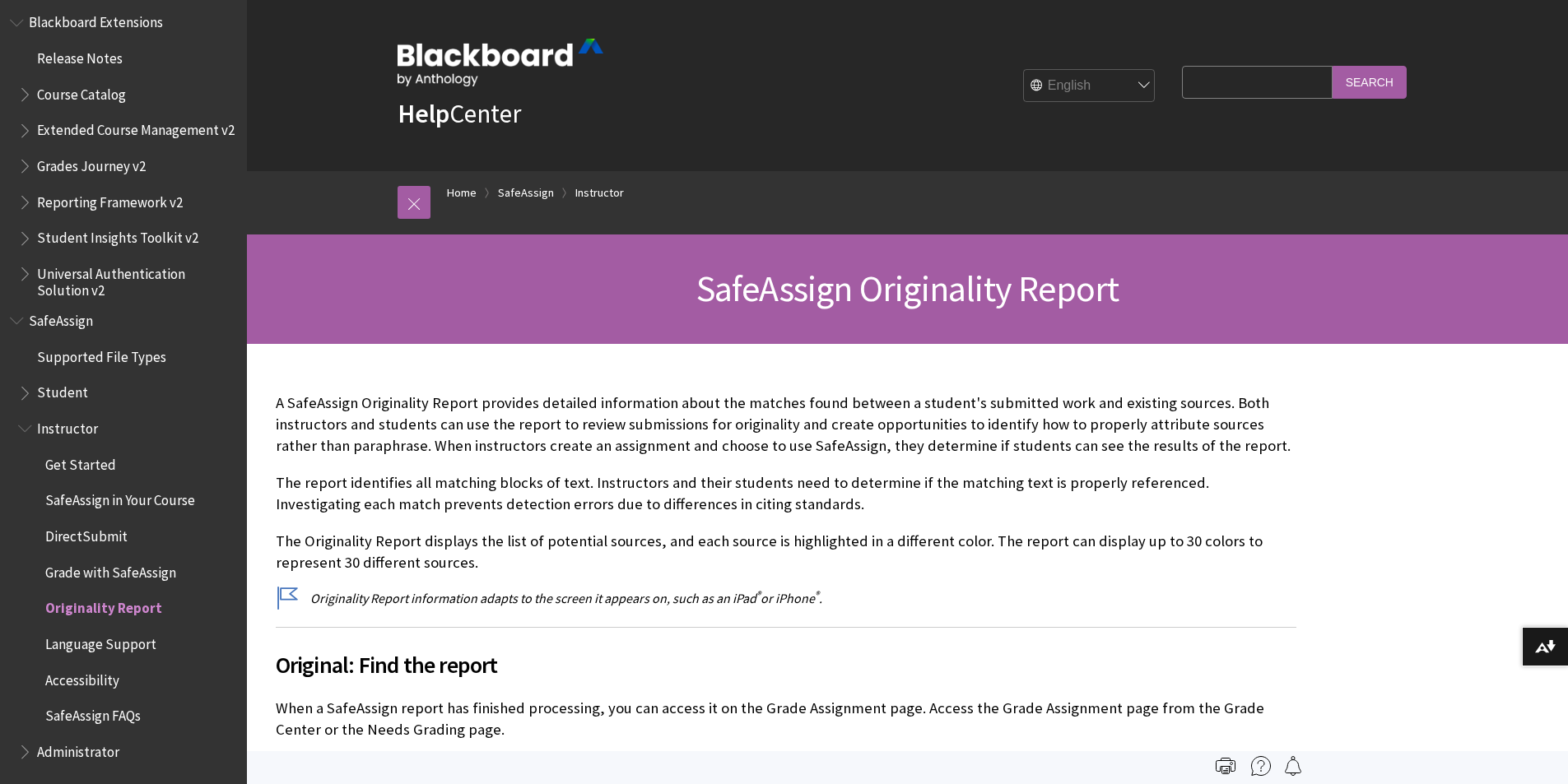
click at [74, 643] on span "Language Support" at bounding box center [101, 642] width 111 height 22
click at [71, 683] on span "Accessibility" at bounding box center [82, 678] width 74 height 22
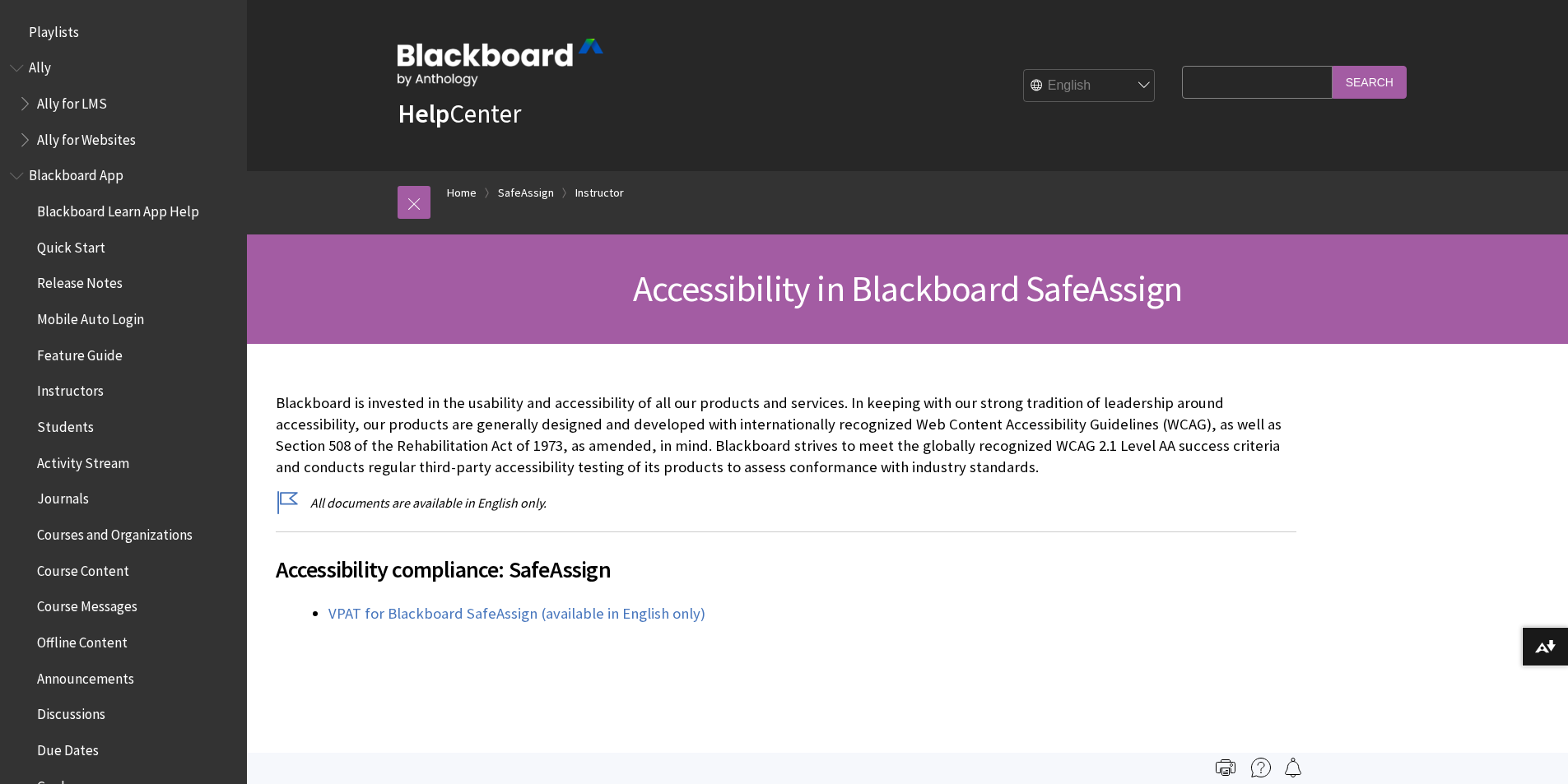
scroll to position [1792, 0]
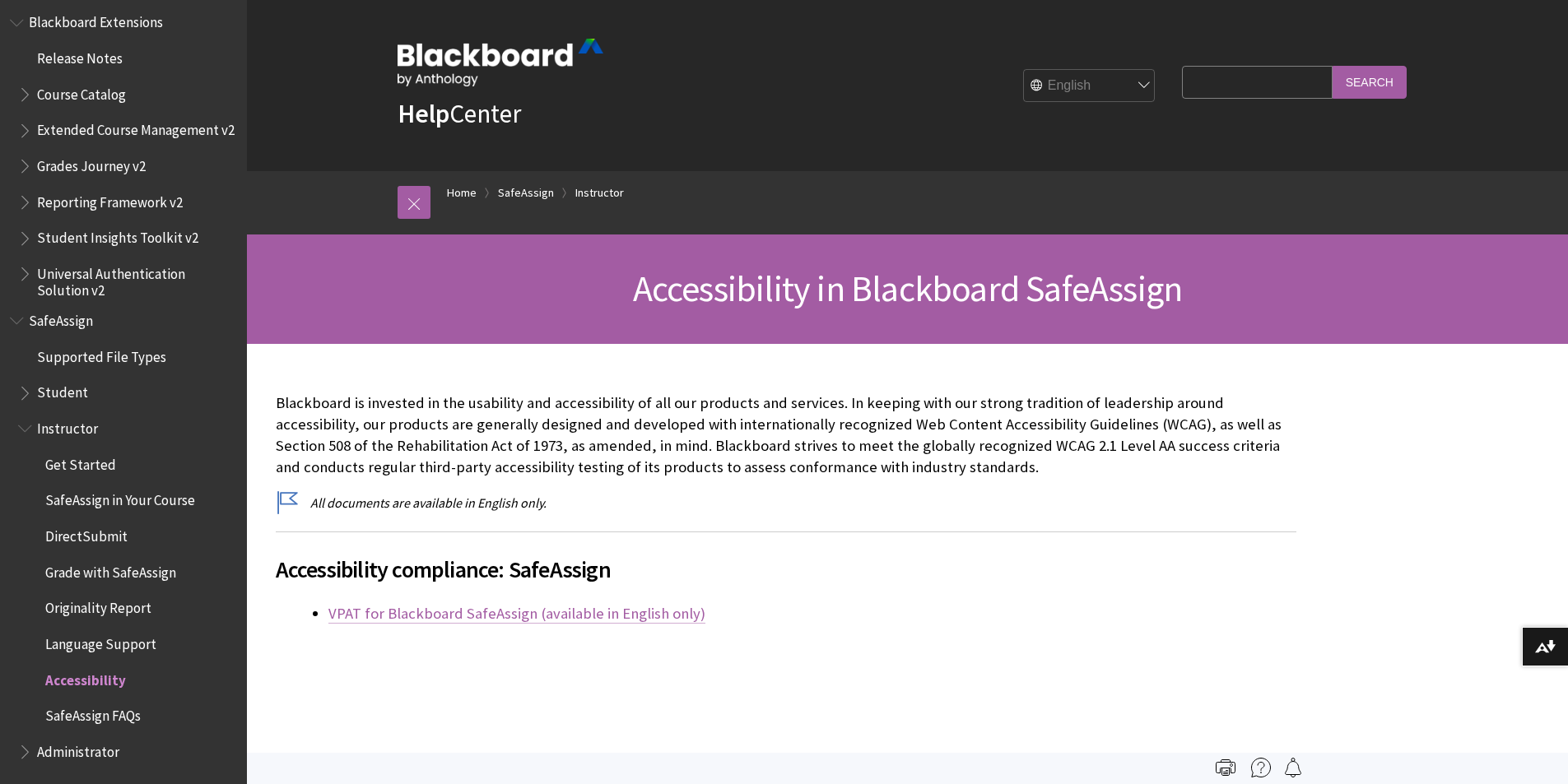
click at [494, 618] on link "VPAT for Blackboard SafeAssign (available in English only)" at bounding box center [517, 613] width 377 height 19
click at [97, 202] on span "Reporting Framework v2" at bounding box center [110, 200] width 146 height 22
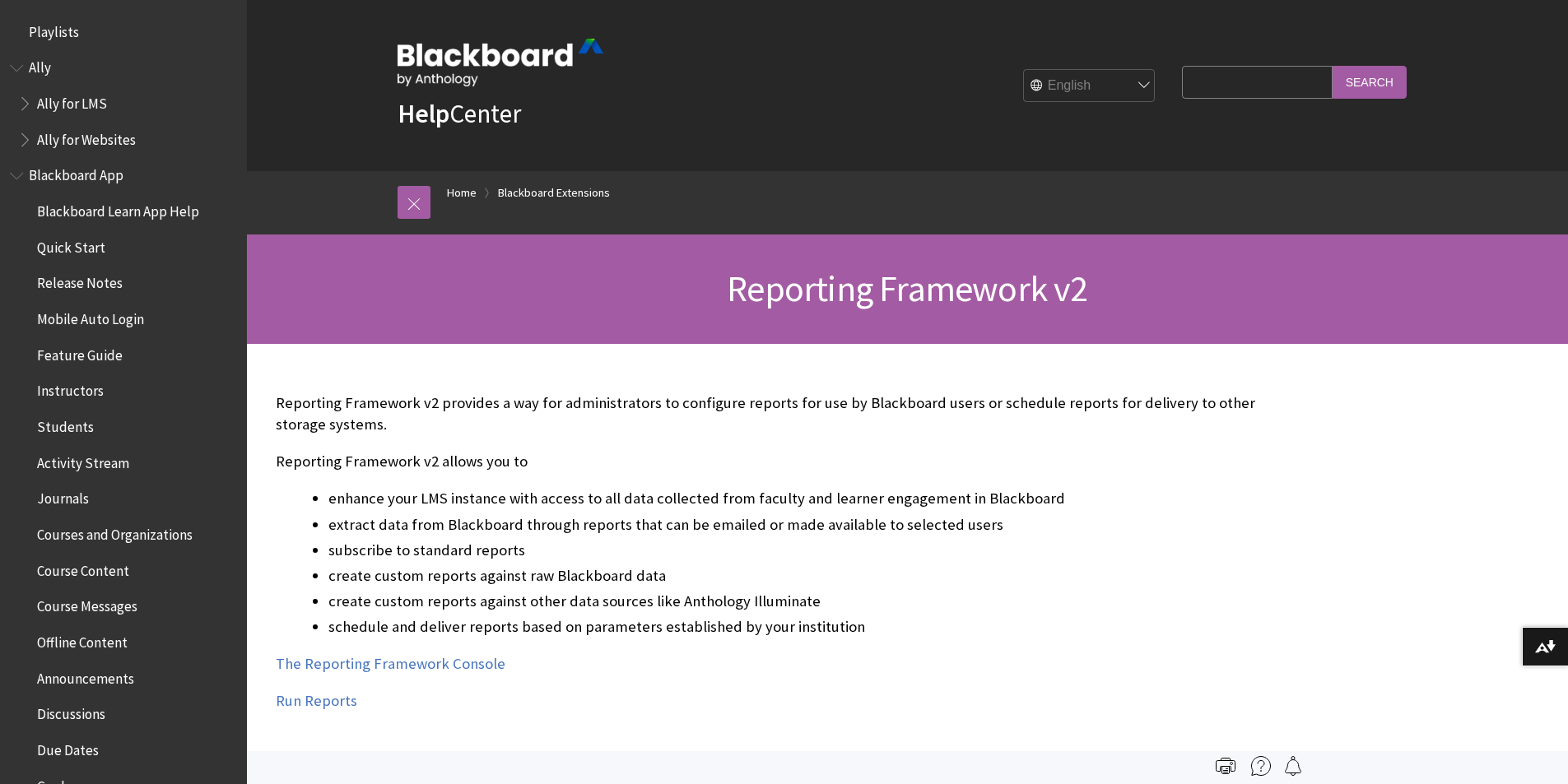
scroll to position [1623, 0]
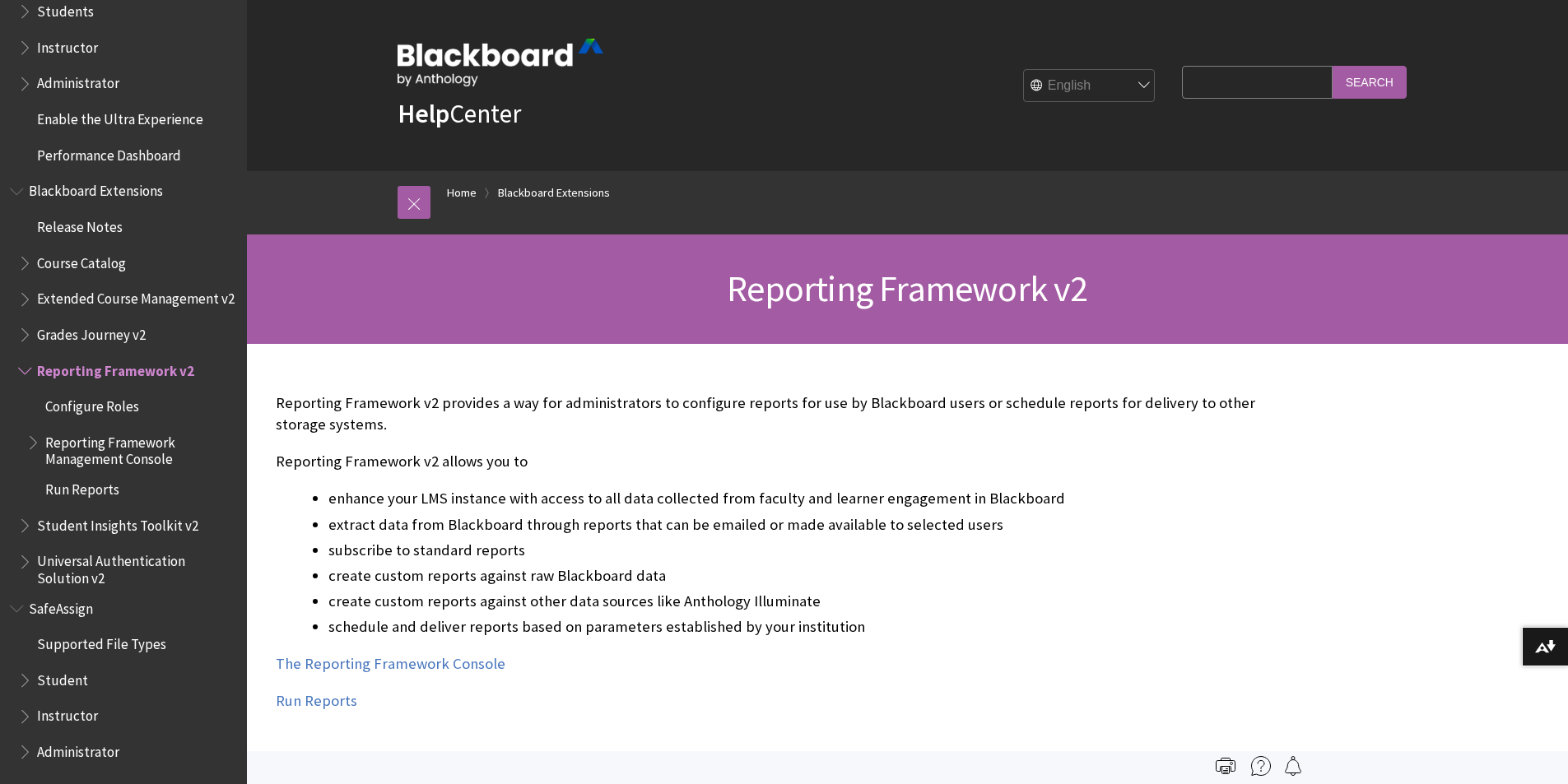
click at [98, 251] on span "Course Catalog" at bounding box center [81, 261] width 89 height 22
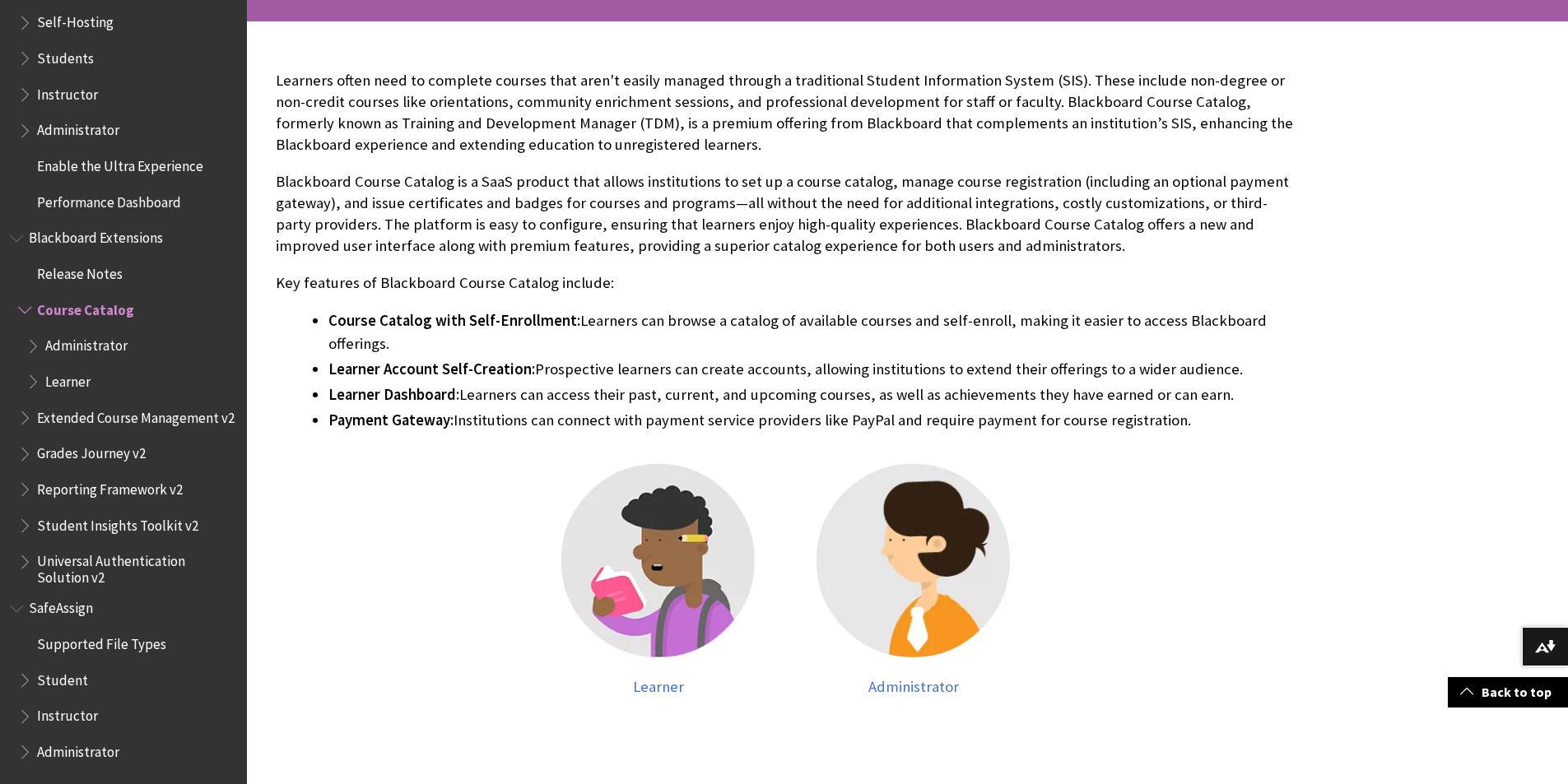
scroll to position [338, 0]
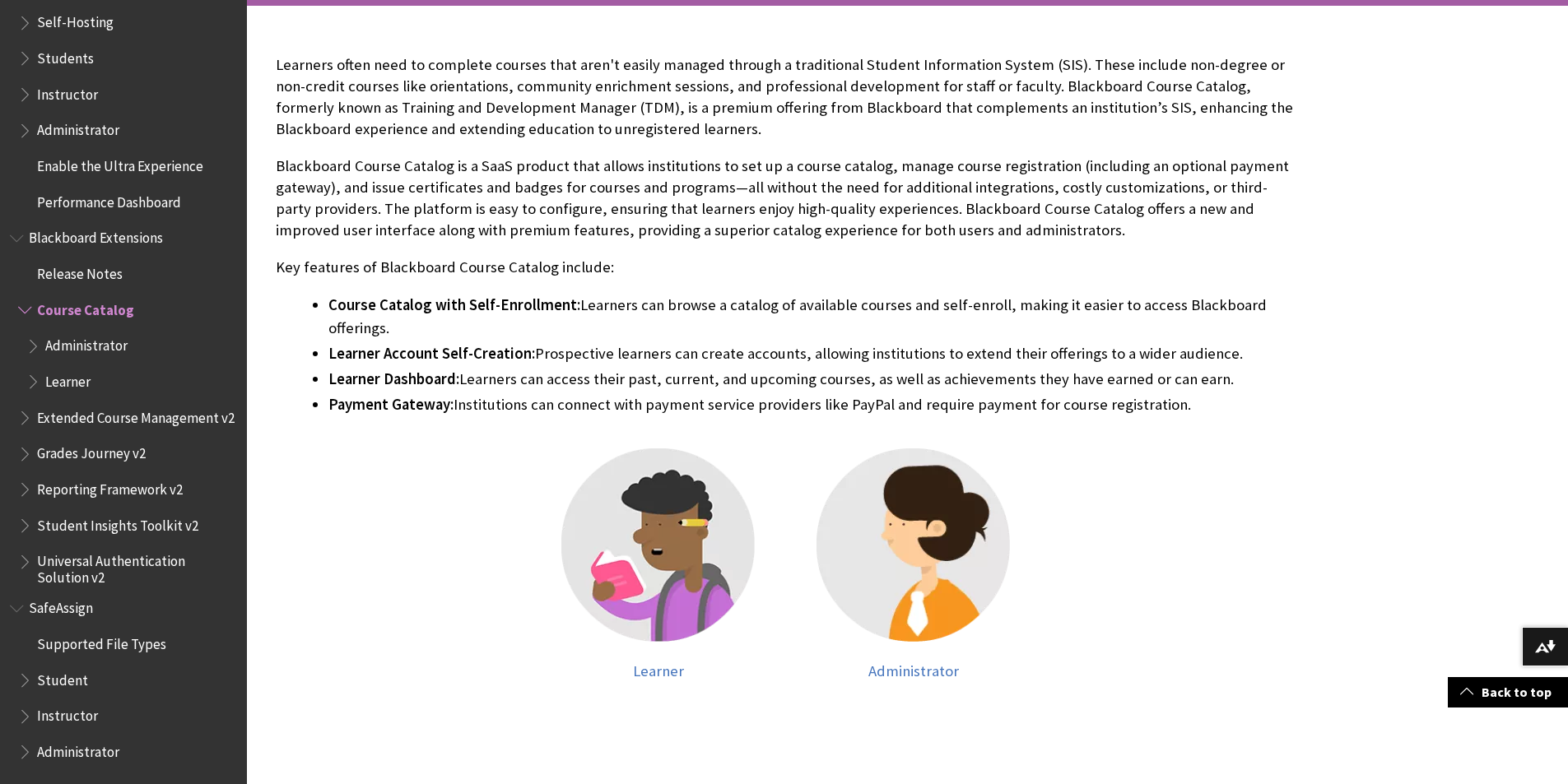
click at [85, 368] on span "Learner" at bounding box center [67, 379] width 45 height 22
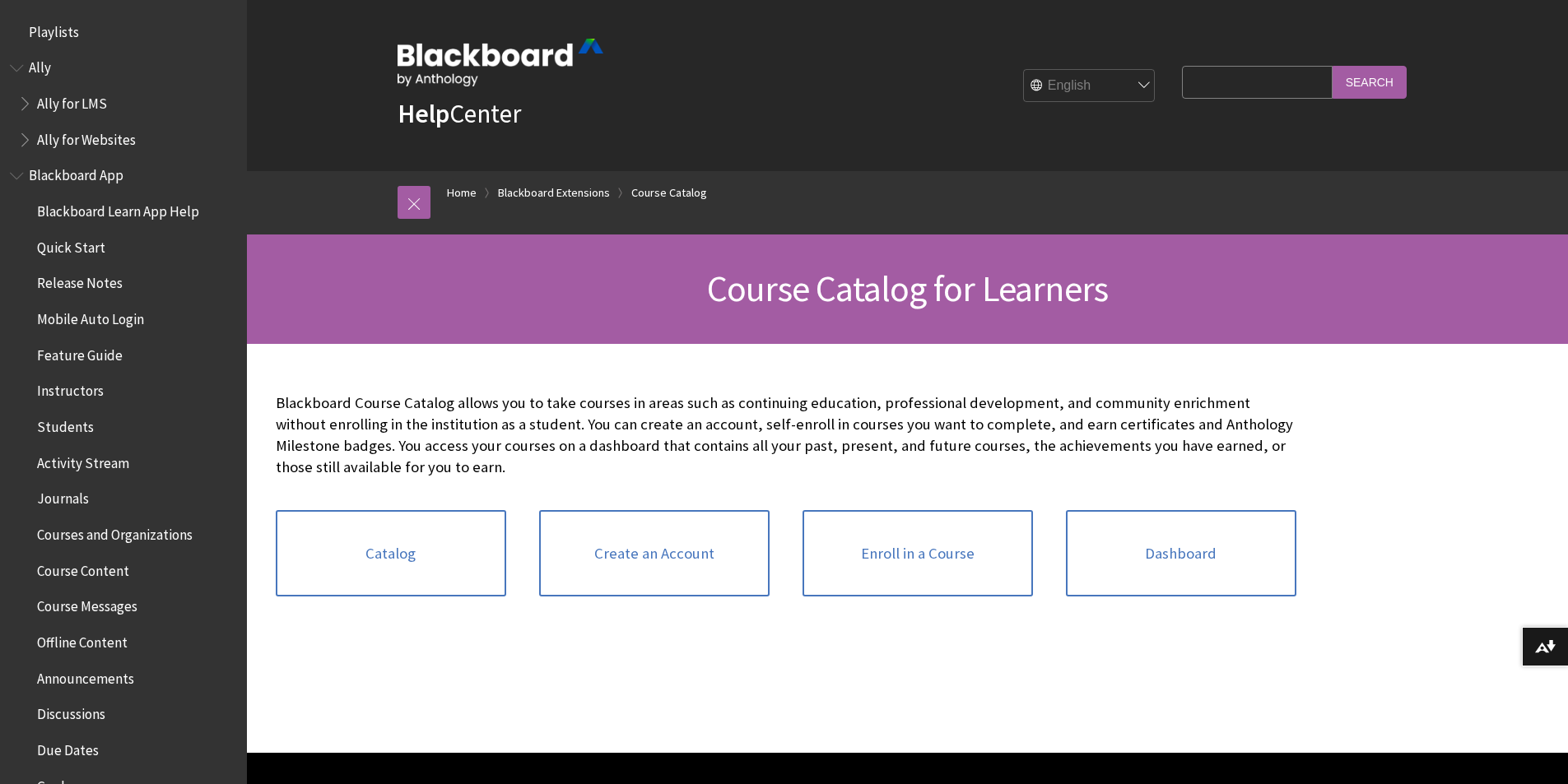
scroll to position [1721, 0]
